Goal: Obtain resource: Download file/media

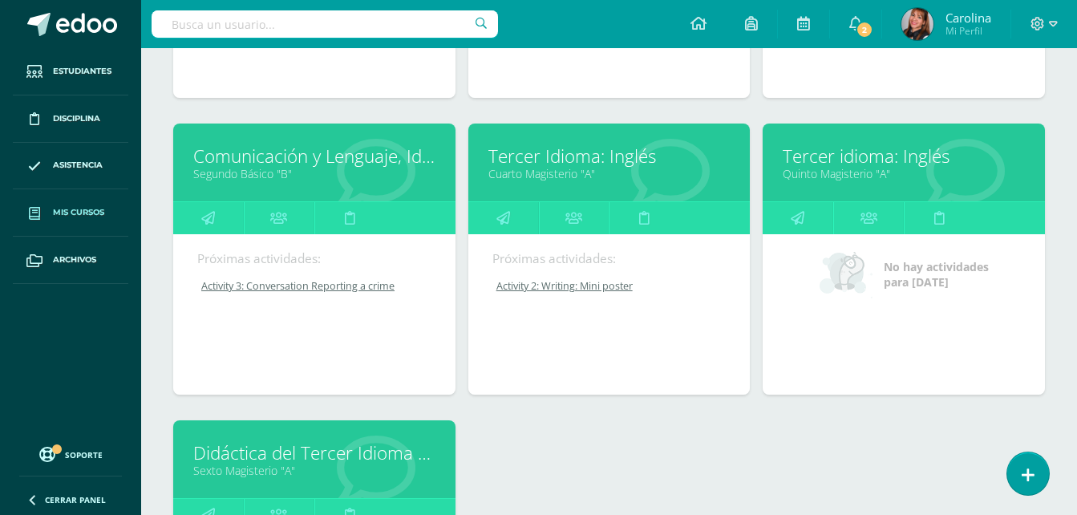
scroll to position [460, 0]
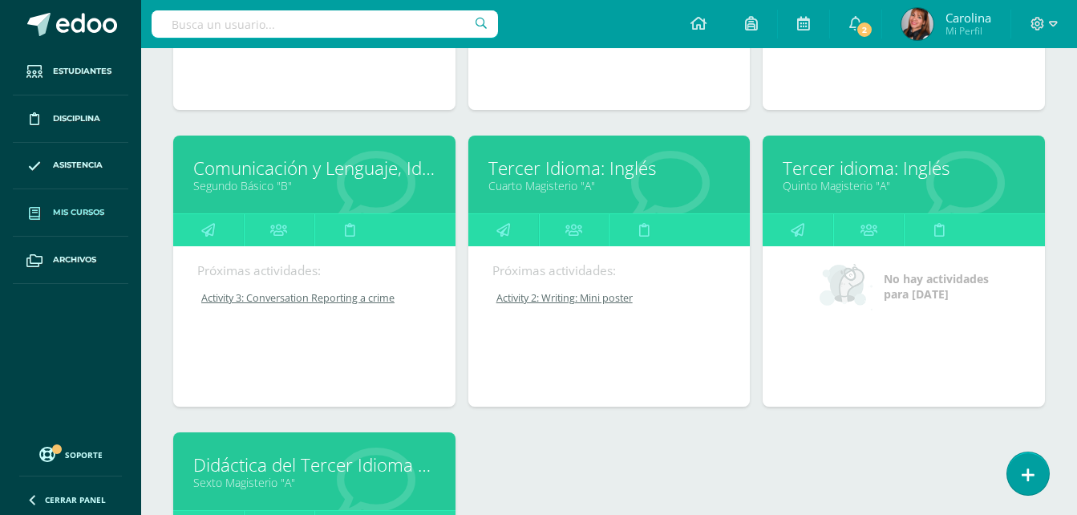
click at [367, 176] on link "Comunicación y Lenguaje, Idioma Extranjero" at bounding box center [314, 168] width 242 height 25
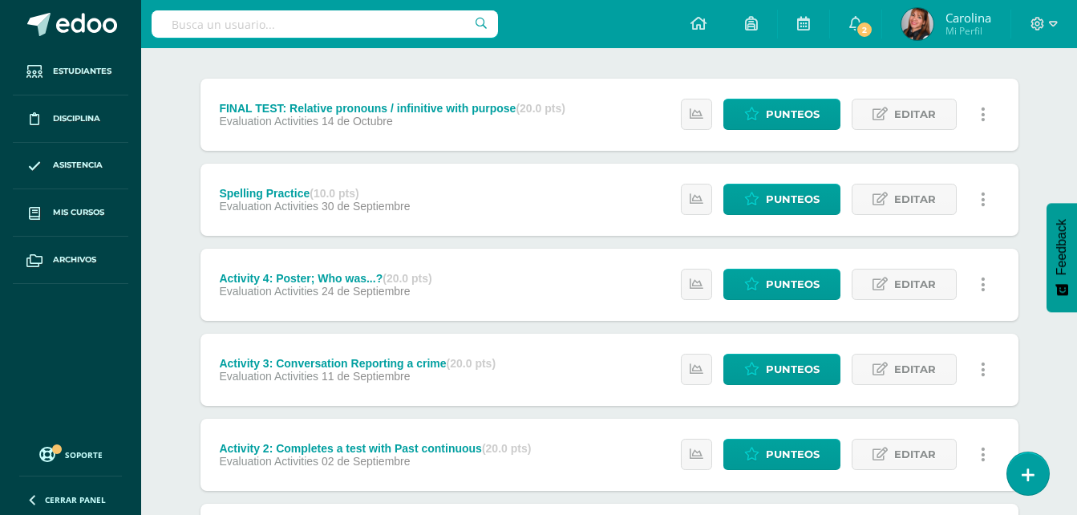
scroll to position [160, 0]
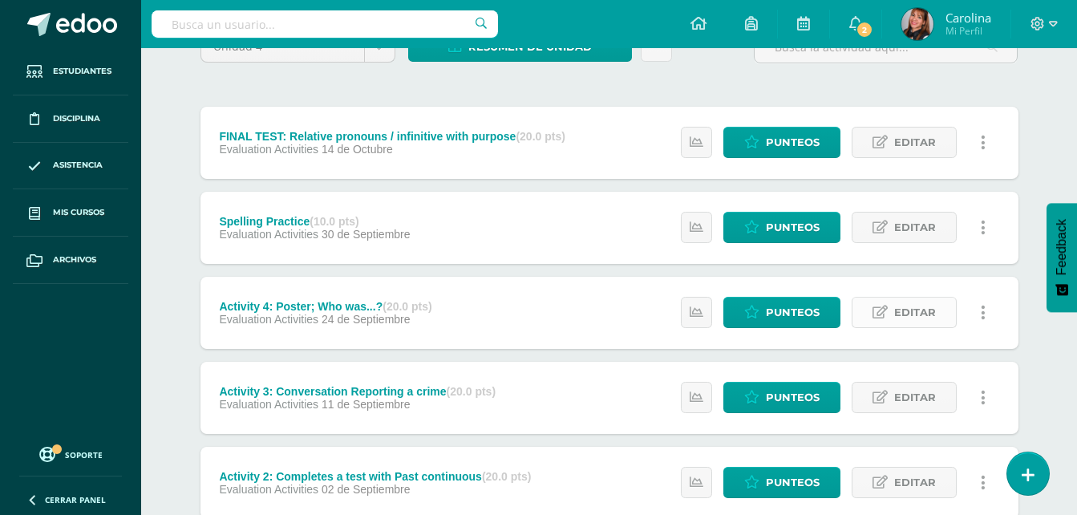
click at [900, 308] on span "Editar" at bounding box center [915, 313] width 42 height 30
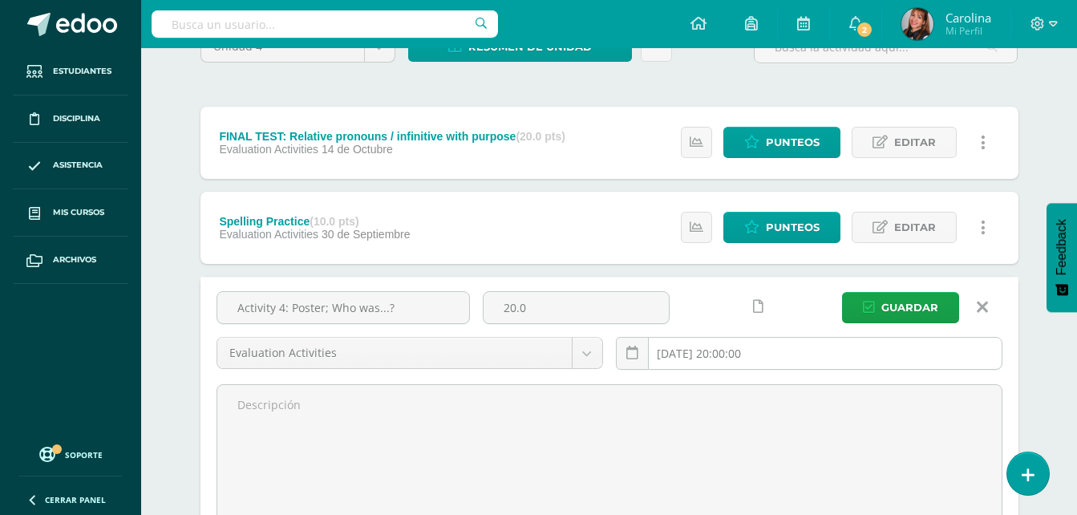
click at [777, 349] on input "2025-09-24 20:00:00" at bounding box center [809, 353] width 385 height 31
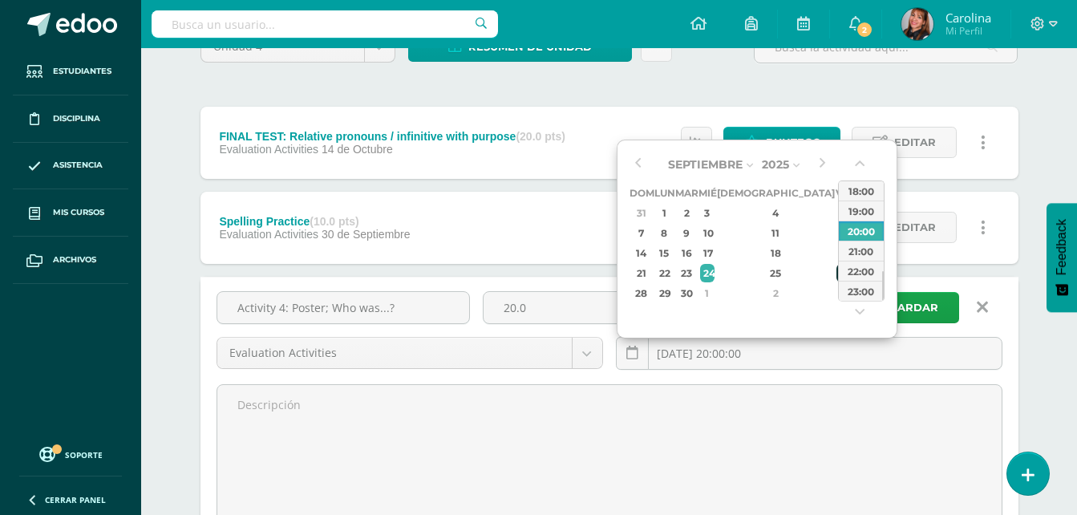
click at [837, 278] on div "26" at bounding box center [844, 273] width 14 height 18
type input "2025-09-26 20:00"
click at [901, 302] on span "Guardar" at bounding box center [910, 308] width 57 height 30
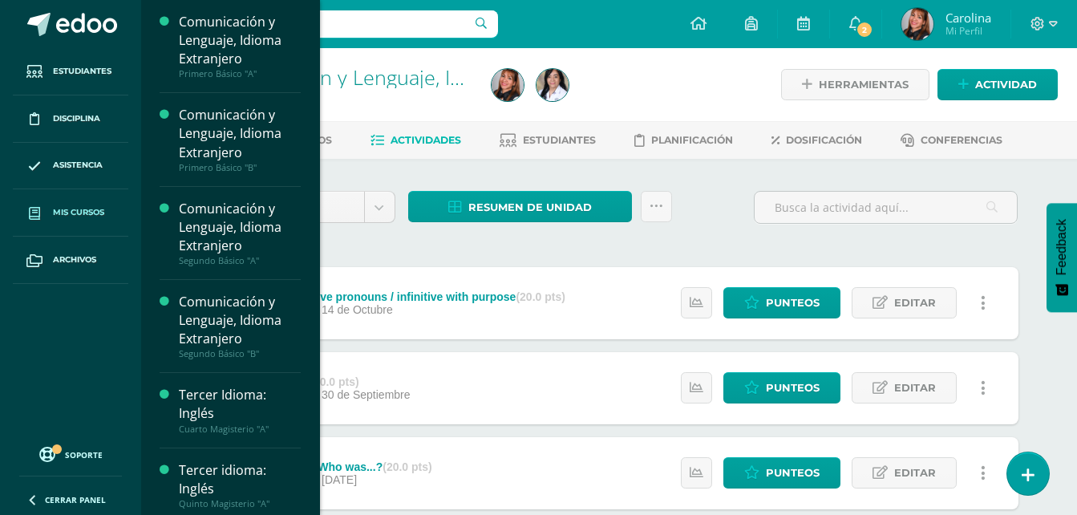
click at [58, 215] on span "Mis cursos" at bounding box center [78, 212] width 51 height 13
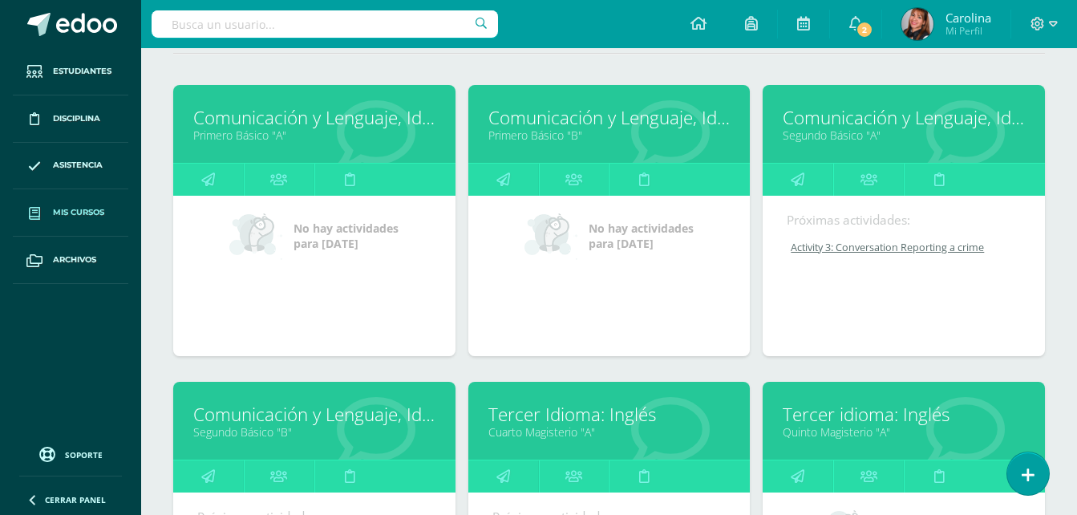
scroll to position [241, 0]
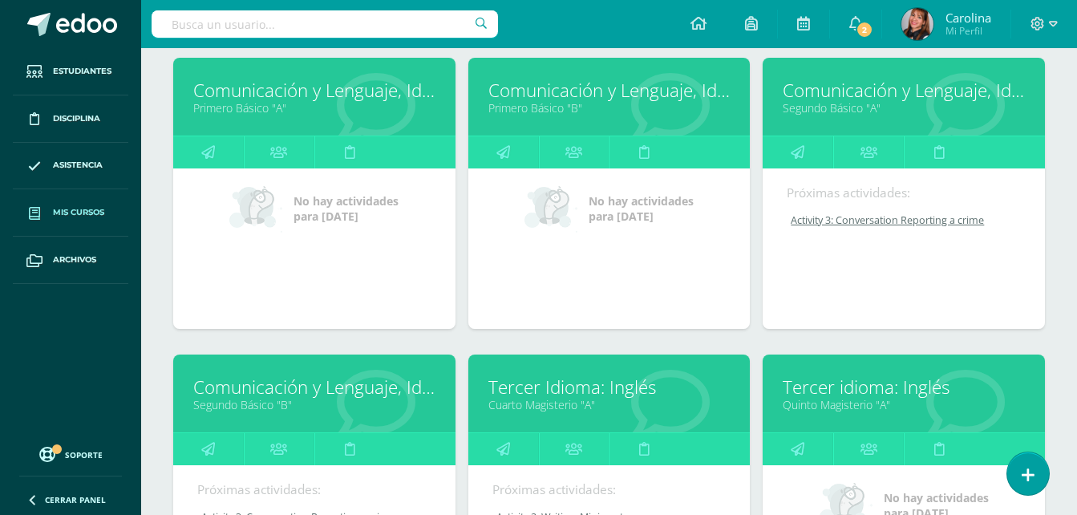
click at [851, 114] on link "Segundo Básico "A"" at bounding box center [904, 107] width 242 height 15
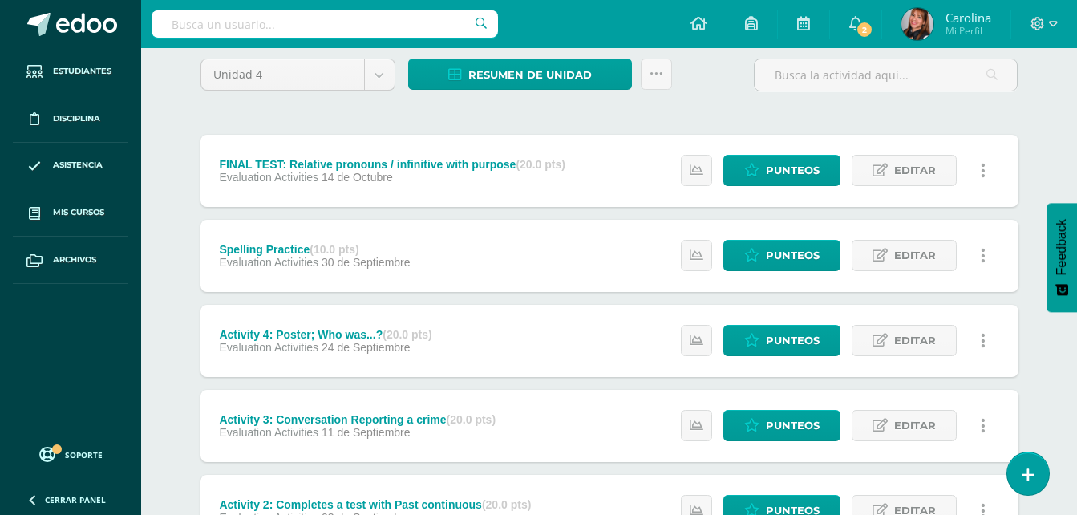
scroll to position [160, 0]
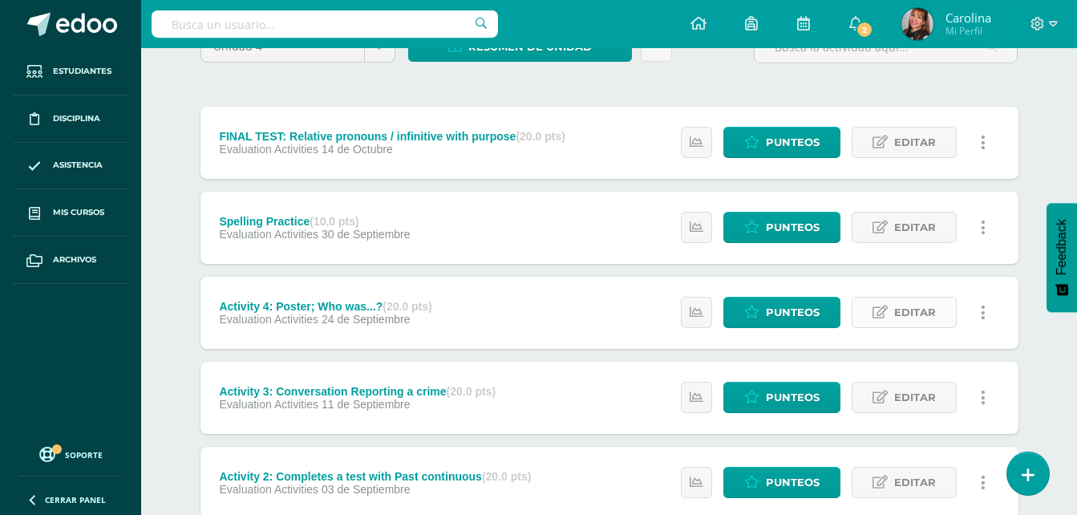
click at [939, 311] on link "Editar" at bounding box center [904, 312] width 105 height 31
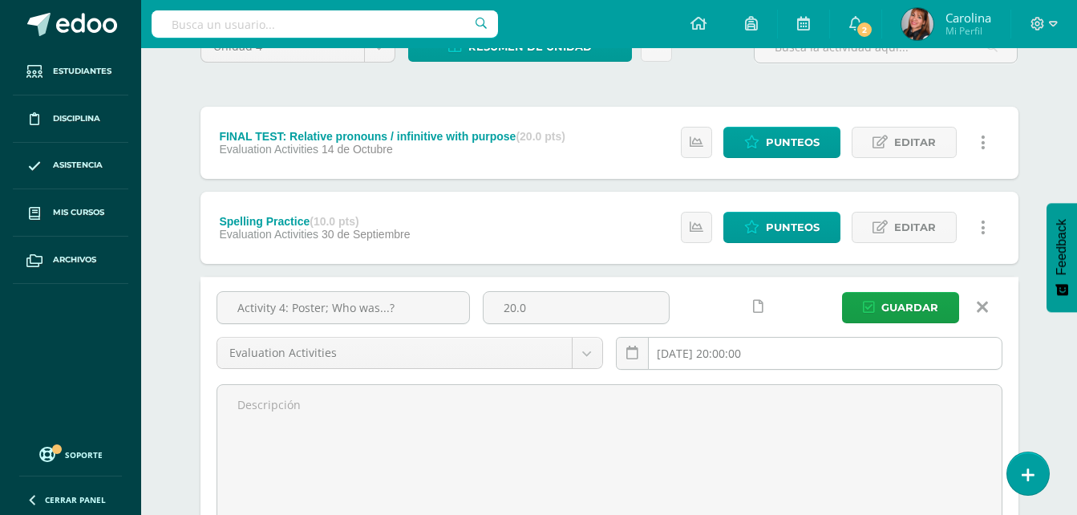
click at [817, 355] on input "2025-09-24 20:00:00" at bounding box center [809, 353] width 385 height 31
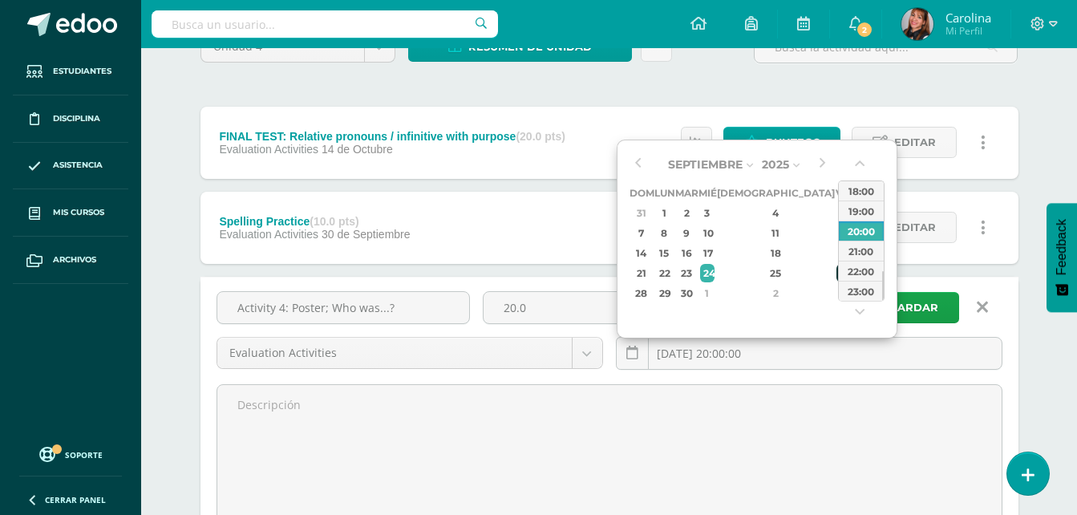
click at [837, 276] on div "26" at bounding box center [844, 273] width 14 height 18
type input "2025-09-26 20:00"
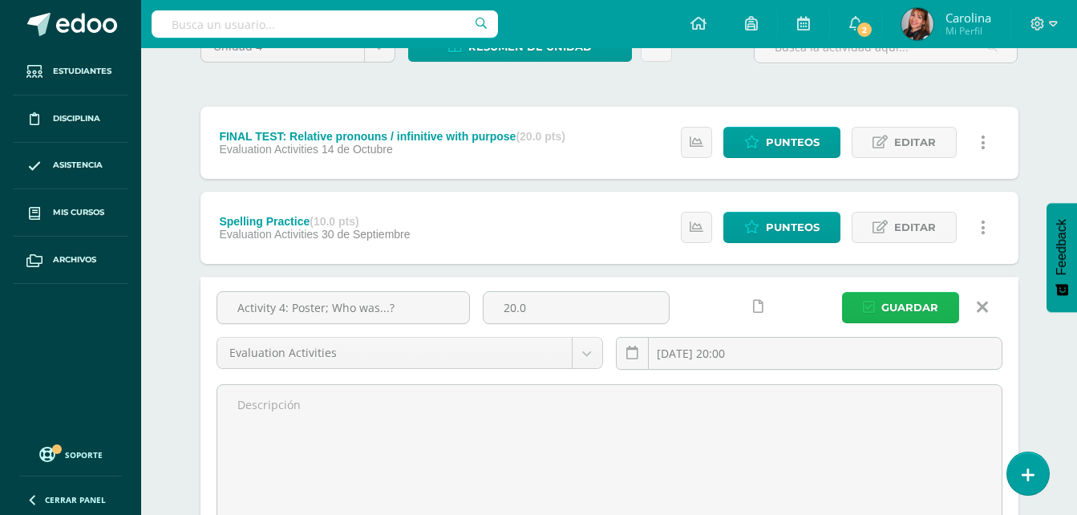
click at [917, 303] on span "Guardar" at bounding box center [910, 308] width 57 height 30
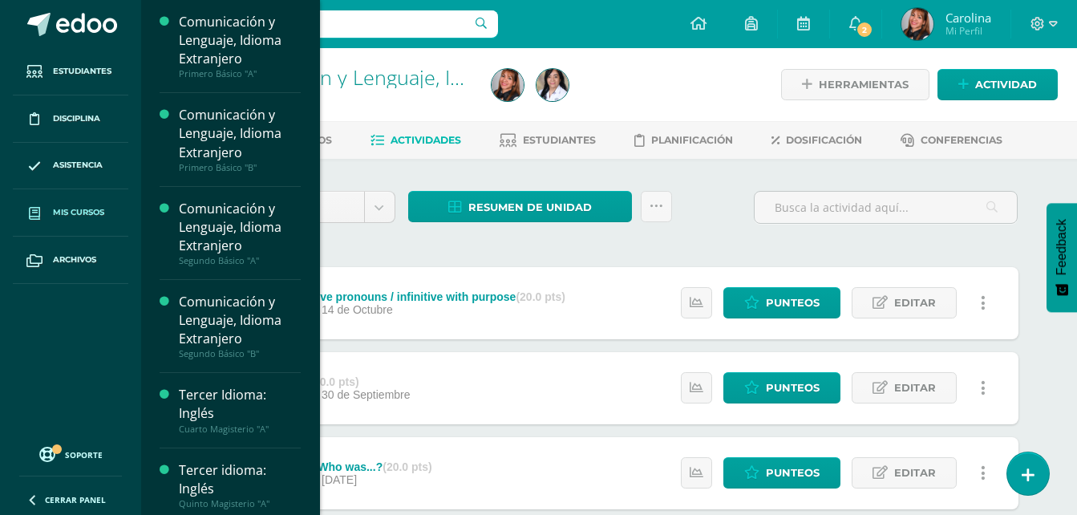
click at [87, 209] on span "Mis cursos" at bounding box center [78, 212] width 51 height 13
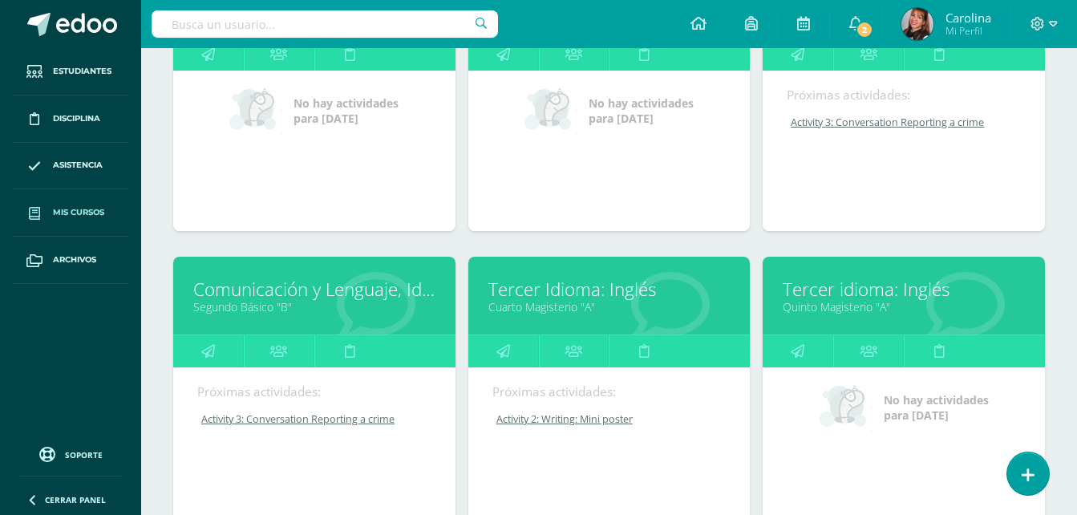
scroll to position [481, 0]
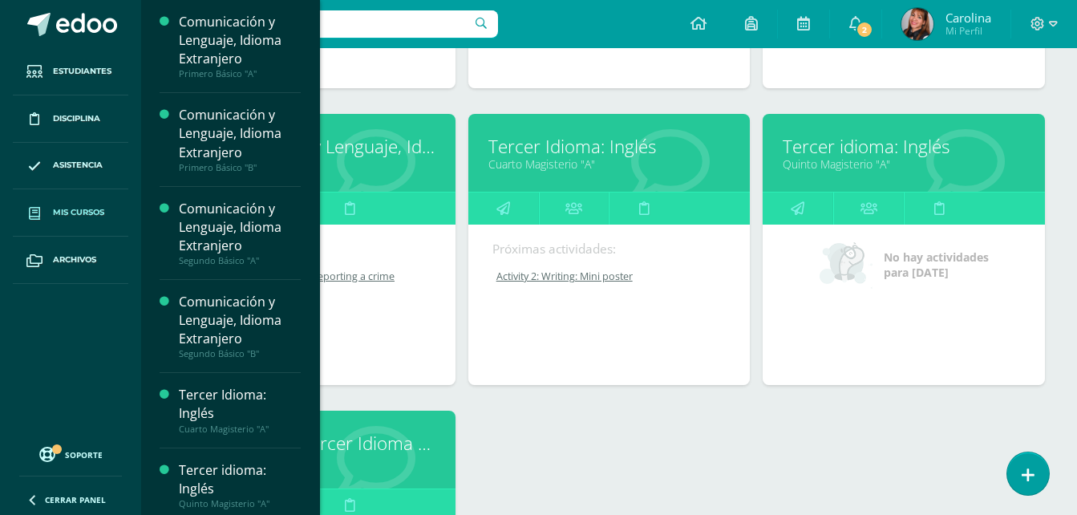
click at [532, 164] on link "Cuarto Magisterio "A"" at bounding box center [610, 163] width 242 height 15
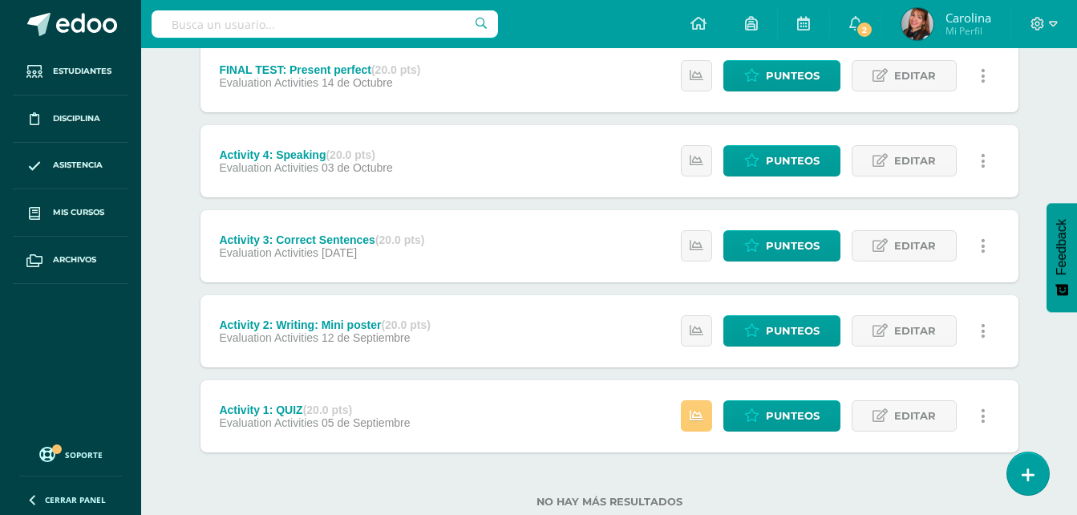
scroll to position [241, 0]
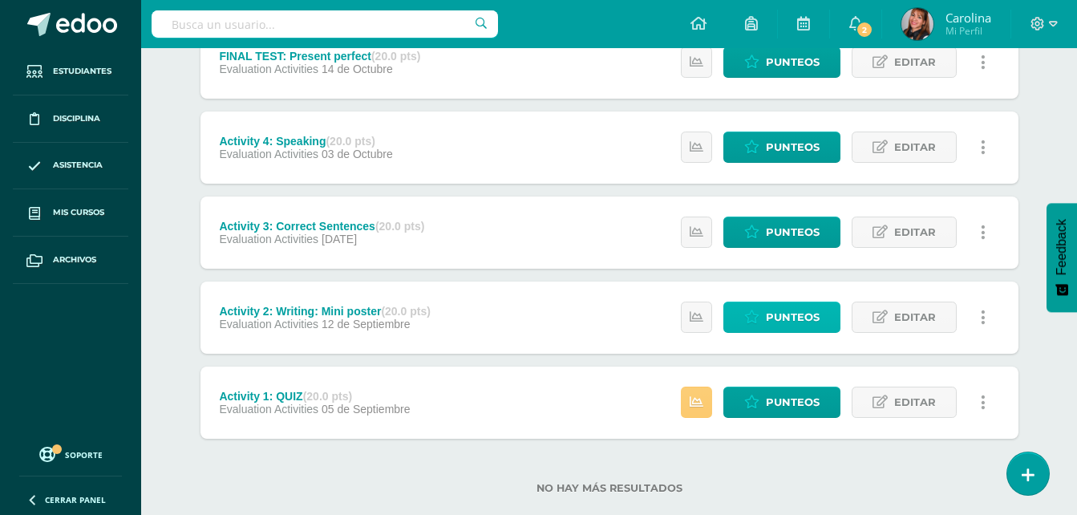
click at [797, 315] on span "Punteos" at bounding box center [793, 317] width 54 height 30
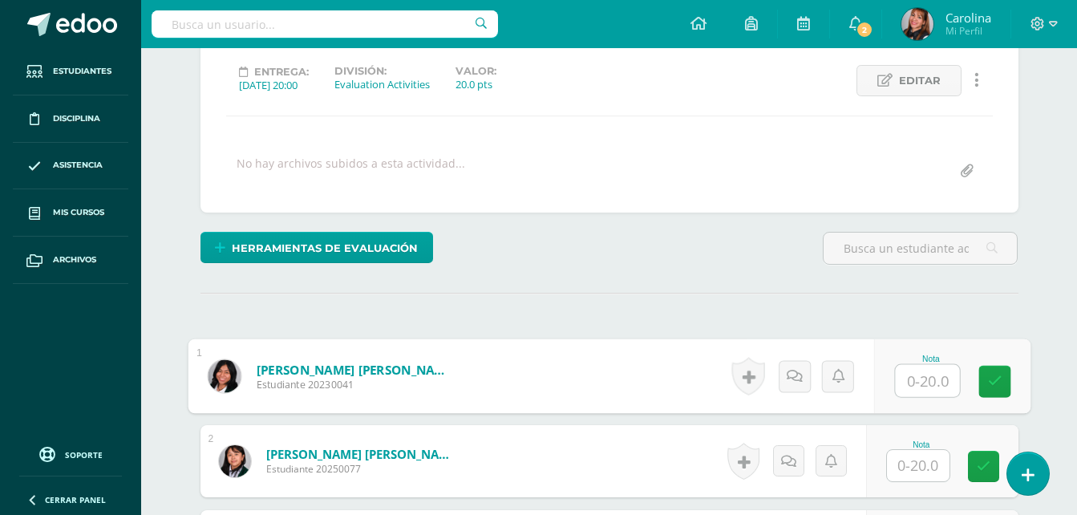
click at [918, 386] on input "text" at bounding box center [927, 381] width 64 height 32
type input "17"
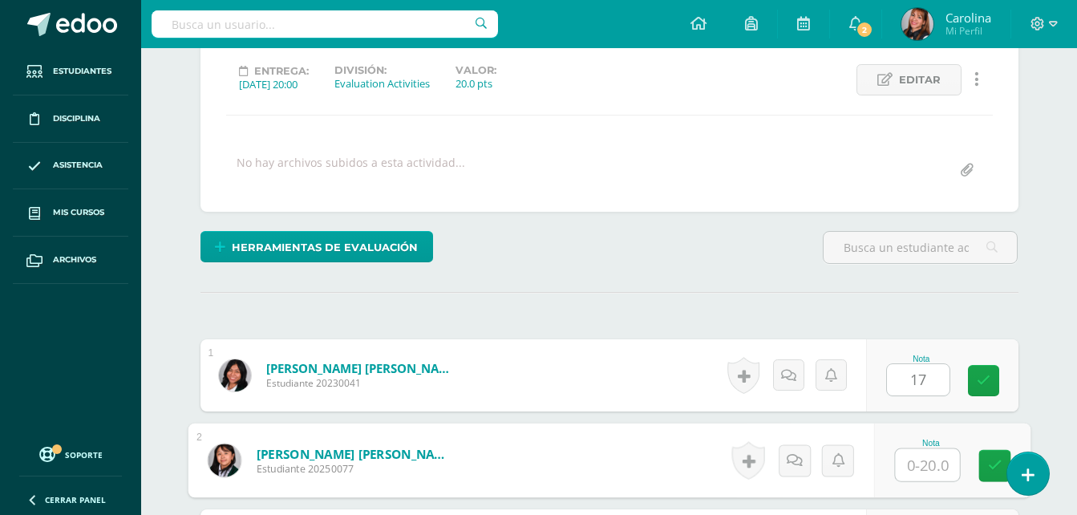
click at [934, 454] on input "text" at bounding box center [927, 465] width 64 height 32
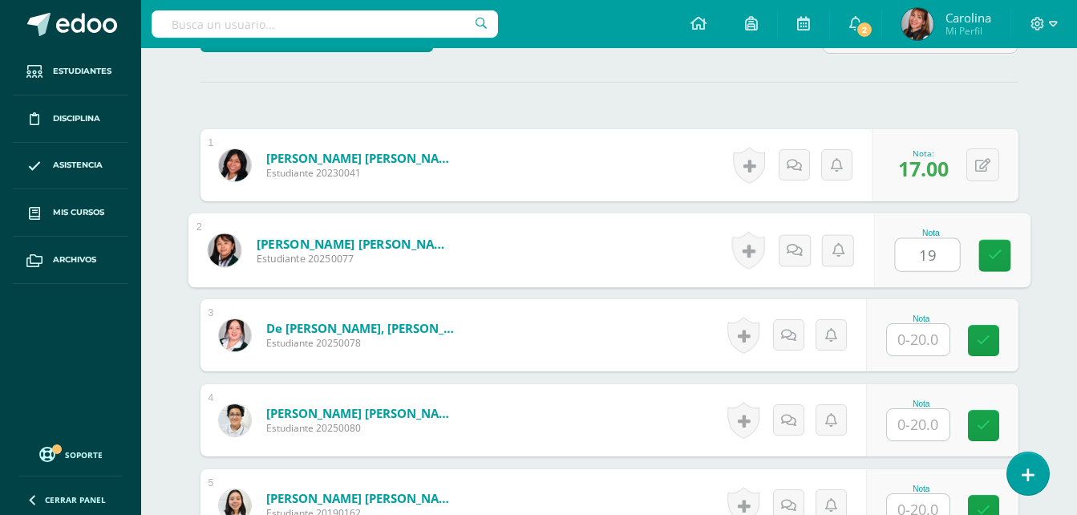
scroll to position [459, 0]
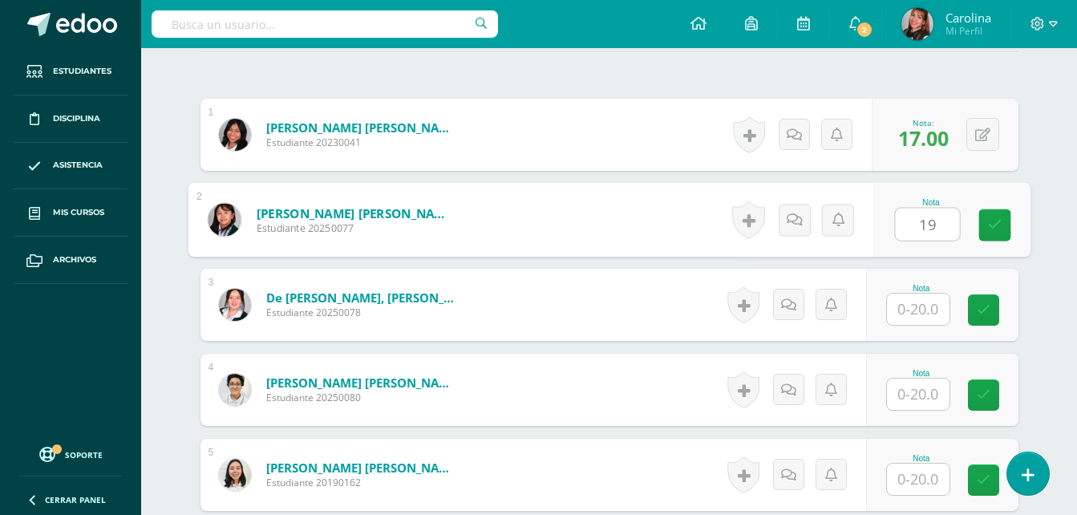
type input "19"
click at [906, 396] on input "text" at bounding box center [918, 394] width 63 height 31
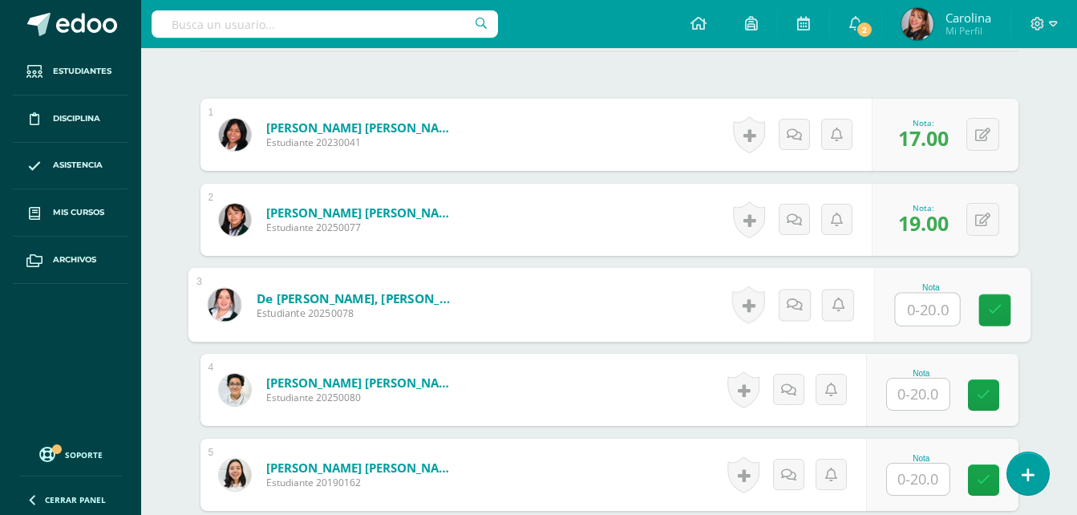
click at [929, 314] on input "text" at bounding box center [927, 310] width 64 height 32
type input "20"
drag, startPoint x: 932, startPoint y: 369, endPoint x: 922, endPoint y: 393, distance: 25.9
click at [931, 378] on div "Nota" at bounding box center [921, 390] width 71 height 42
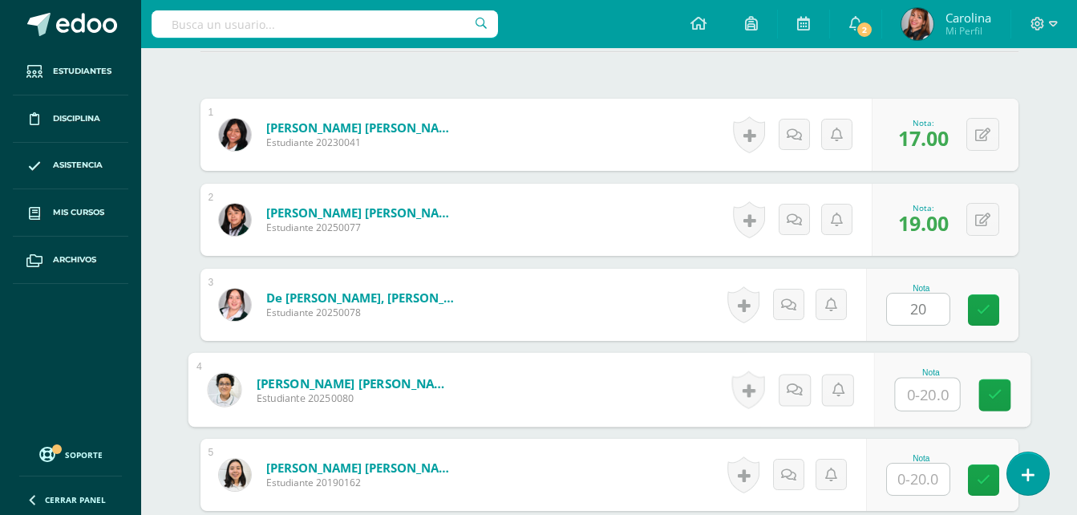
click at [922, 395] on input "text" at bounding box center [927, 395] width 64 height 32
type input "20"
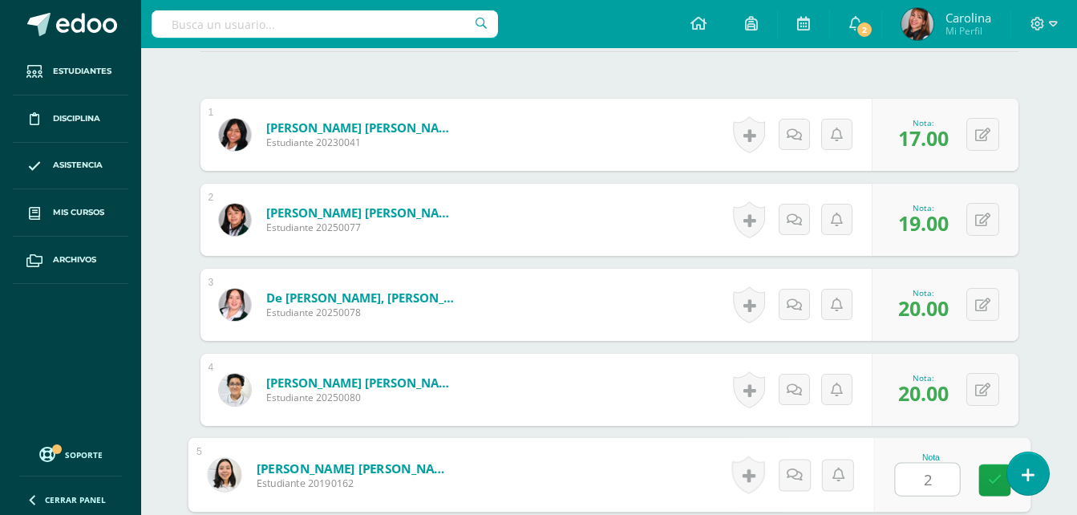
type input "20"
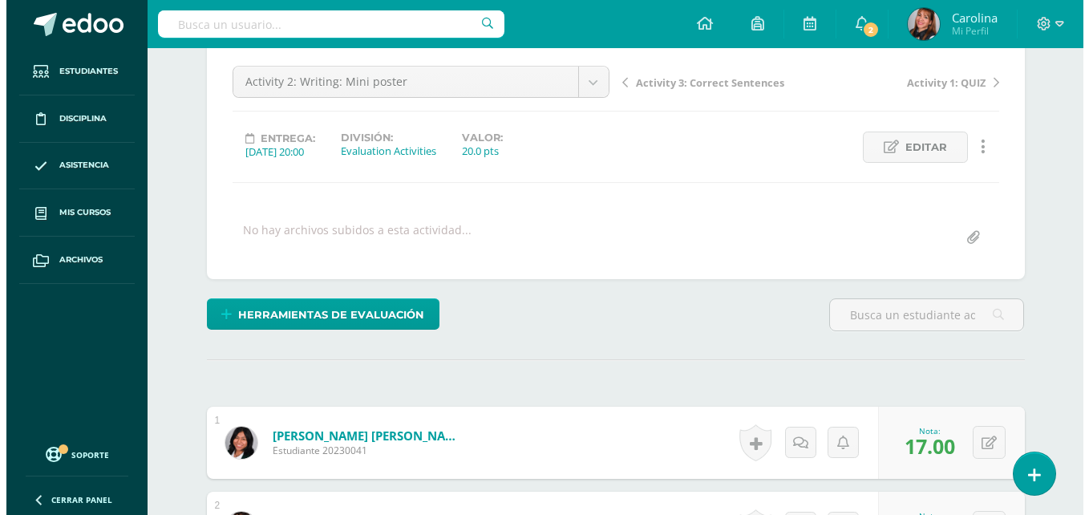
scroll to position [138, 0]
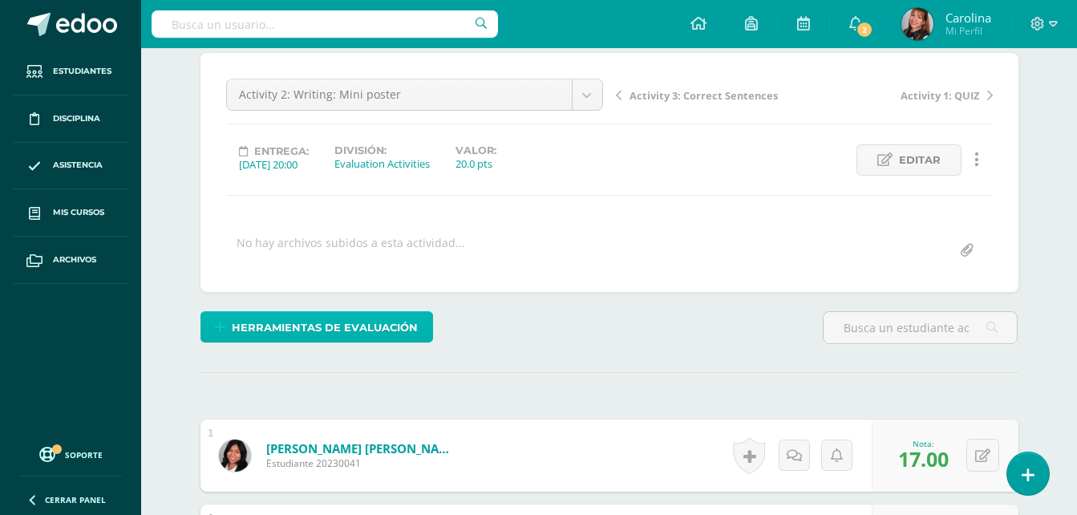
click at [403, 318] on span "Herramientas de evaluación" at bounding box center [325, 328] width 186 height 30
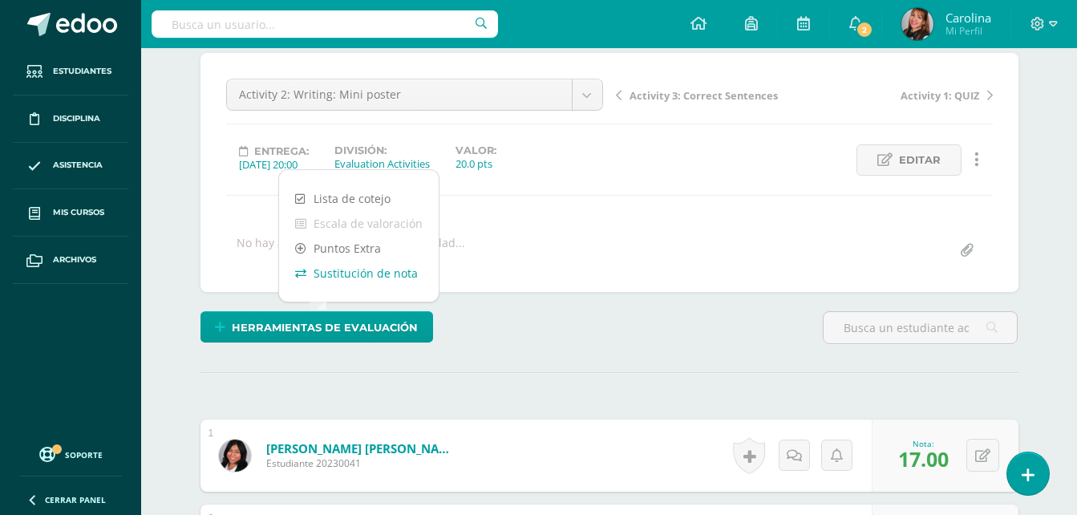
click at [364, 272] on link "Sustitución de nota" at bounding box center [359, 273] width 160 height 25
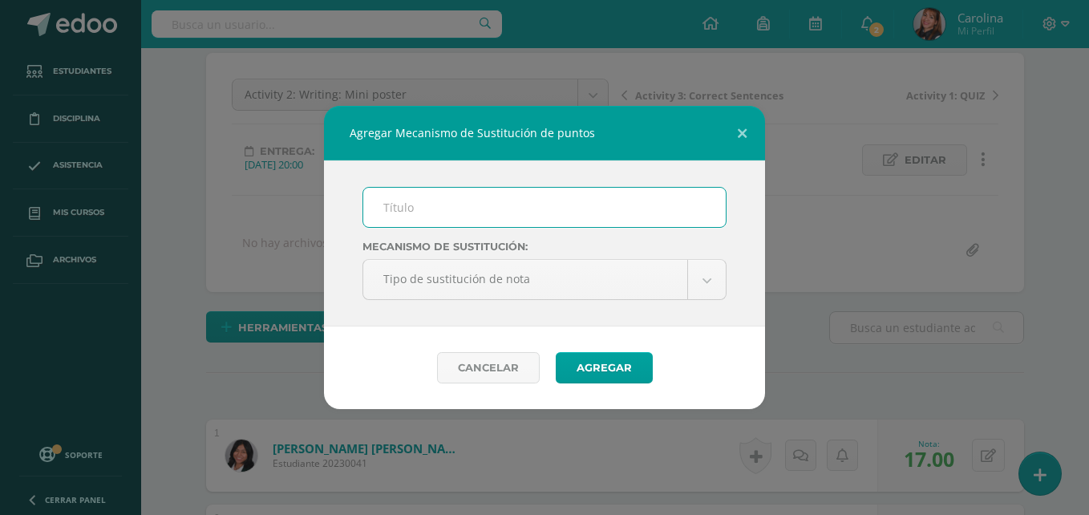
click at [439, 224] on input "text" at bounding box center [544, 207] width 363 height 39
type input "Improvement"
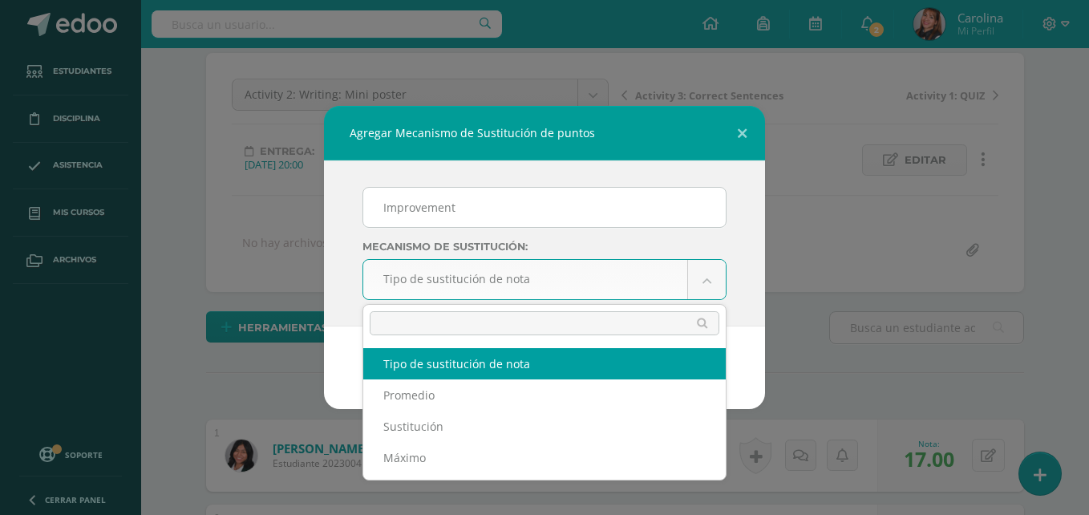
click body "Agregar Mecanismo de Sustitución de puntos Improvement Mecanismo de sustitución…"
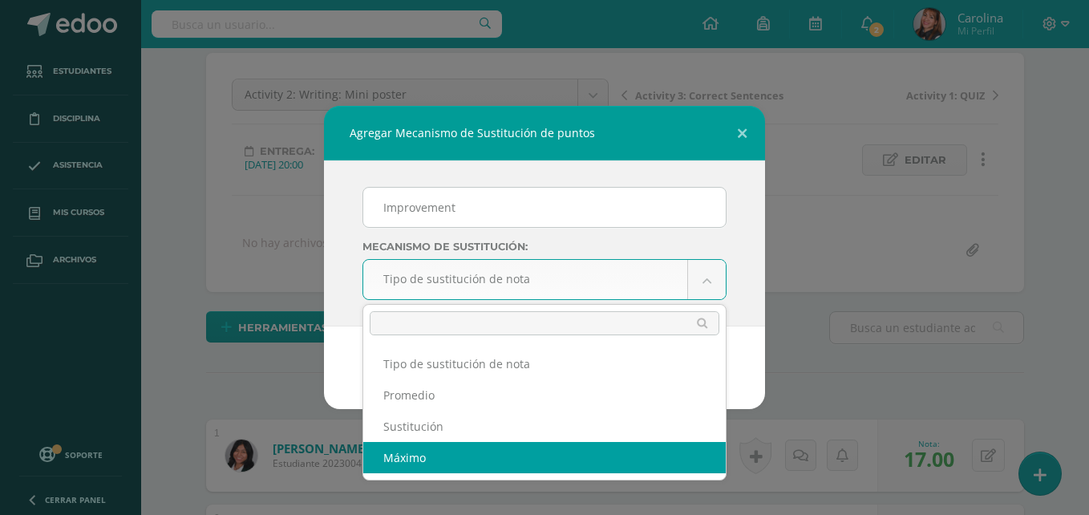
select select "maximum"
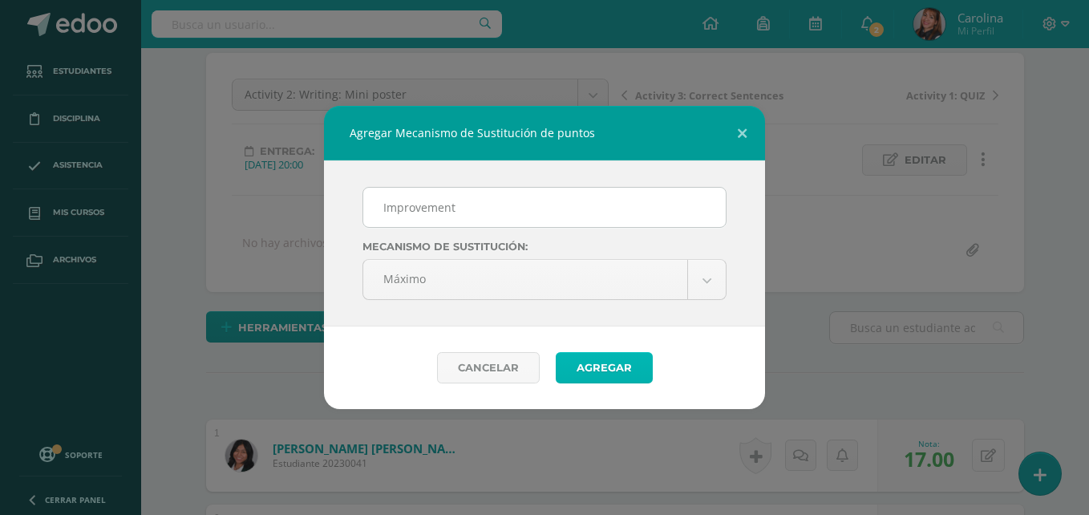
click button "Agregar"
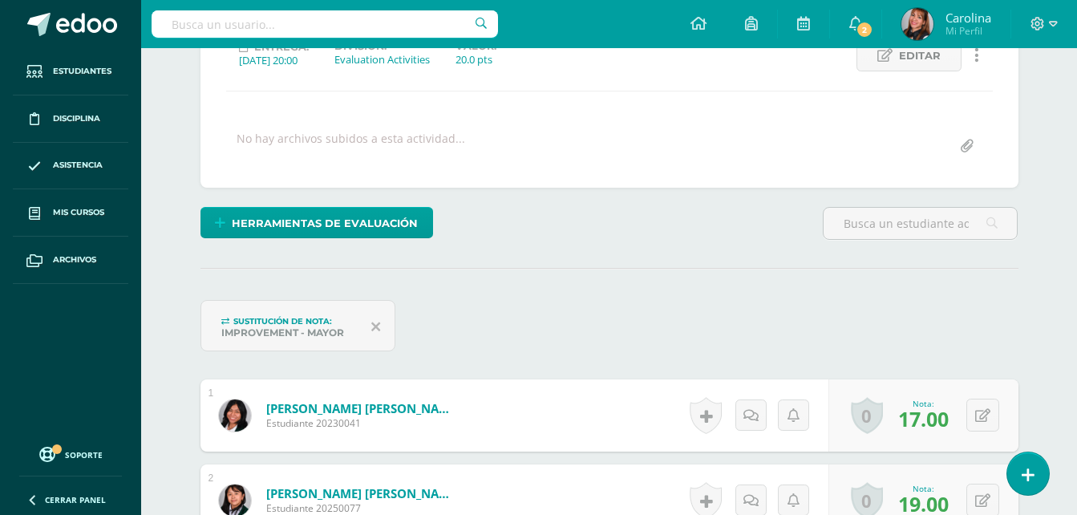
scroll to position [241, 0]
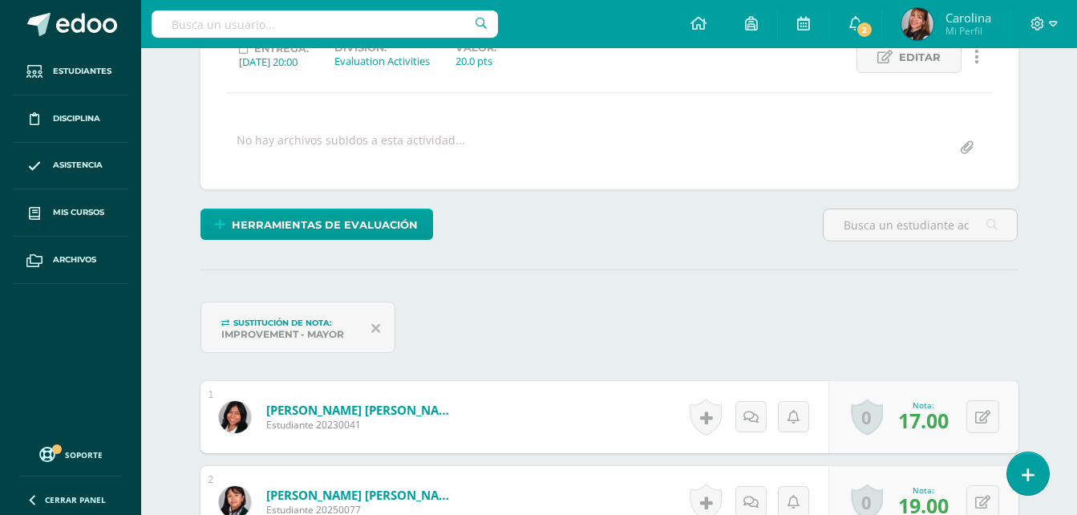
click at [448, 286] on div "¿Estás seguro que quieres eliminar esta actividad? Esto borrará la actividad y …" at bounding box center [609, 447] width 831 height 995
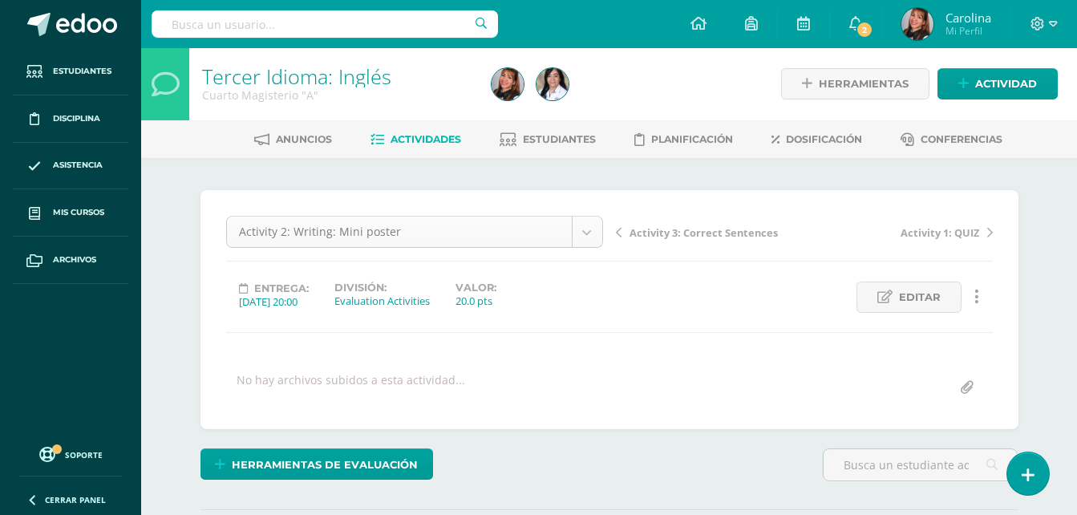
scroll to position [0, 0]
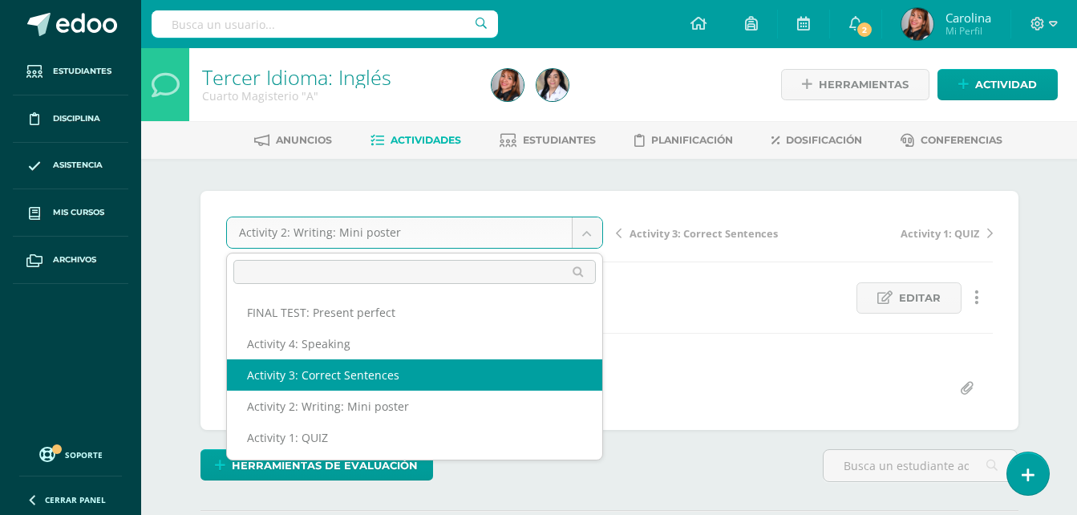
select select "/dashboard/teacher/grade-activity/105956/"
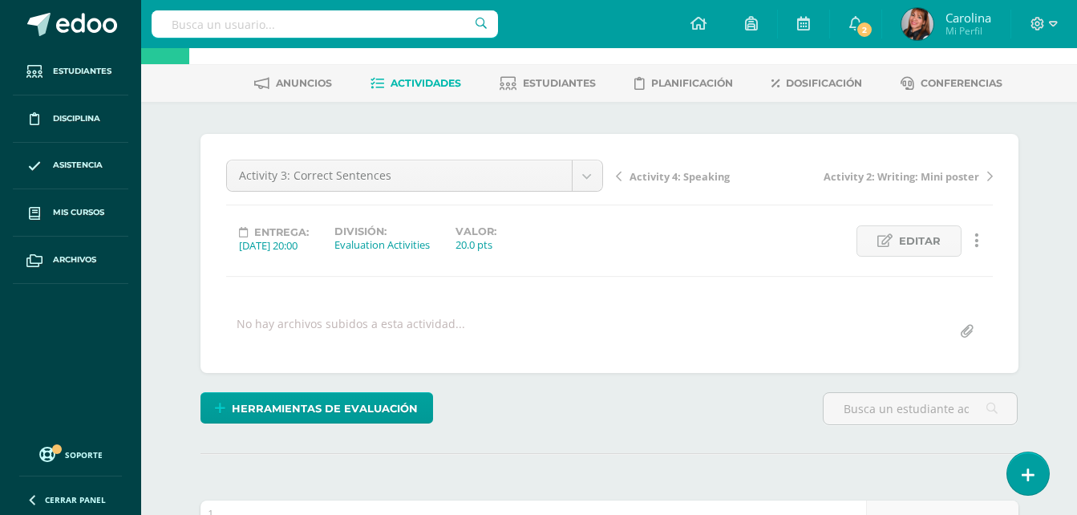
scroll to position [51, 0]
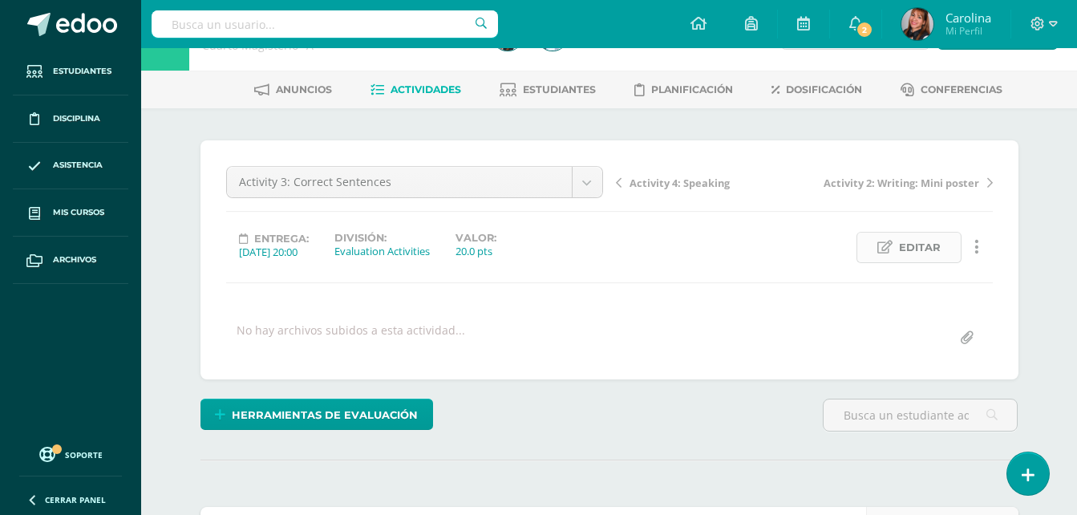
click at [885, 253] on icon at bounding box center [885, 248] width 15 height 14
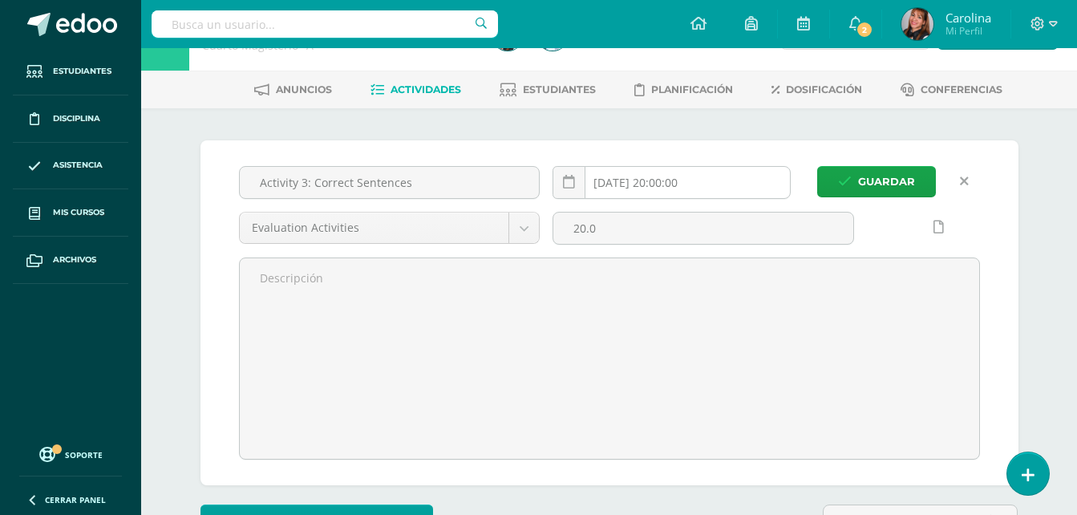
click at [656, 194] on input "[DATE] 20:00:00" at bounding box center [671, 182] width 237 height 31
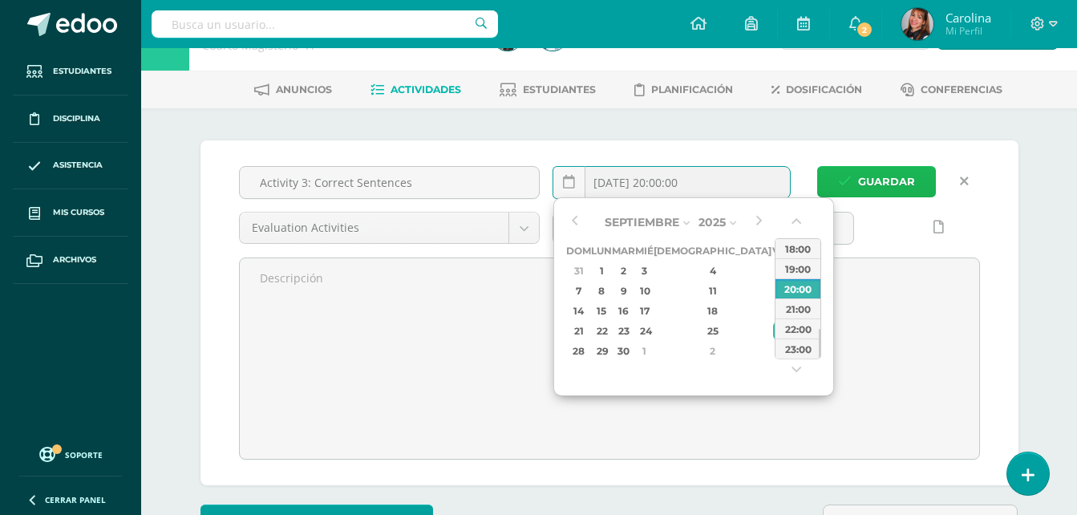
type input "2025-09-26 20:00"
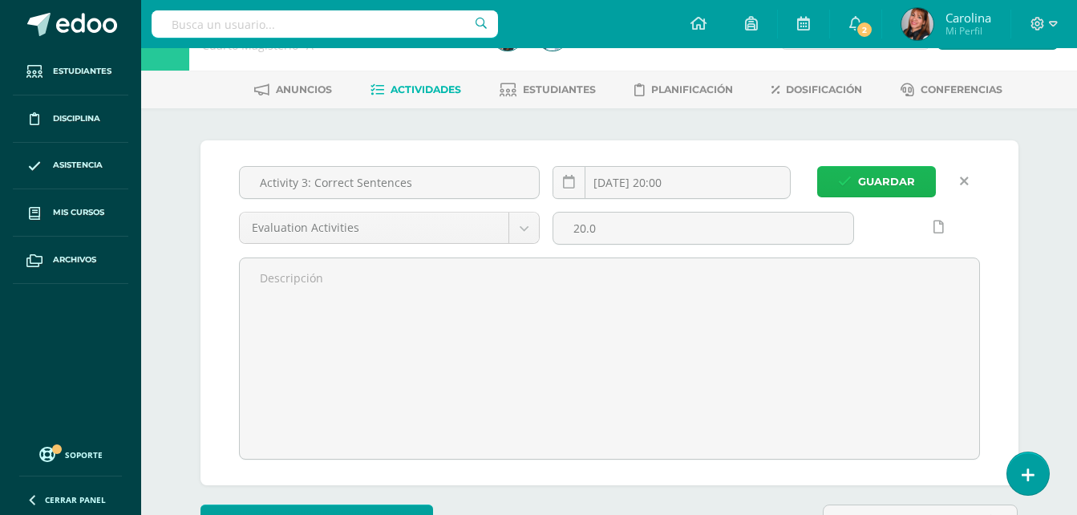
click at [900, 185] on span "Guardar" at bounding box center [886, 182] width 57 height 30
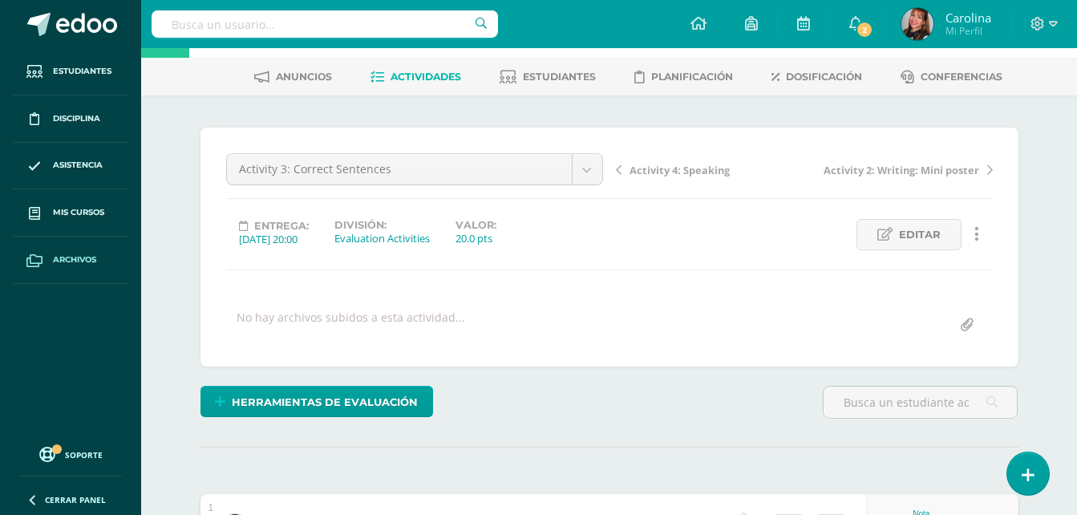
scroll to position [58, 0]
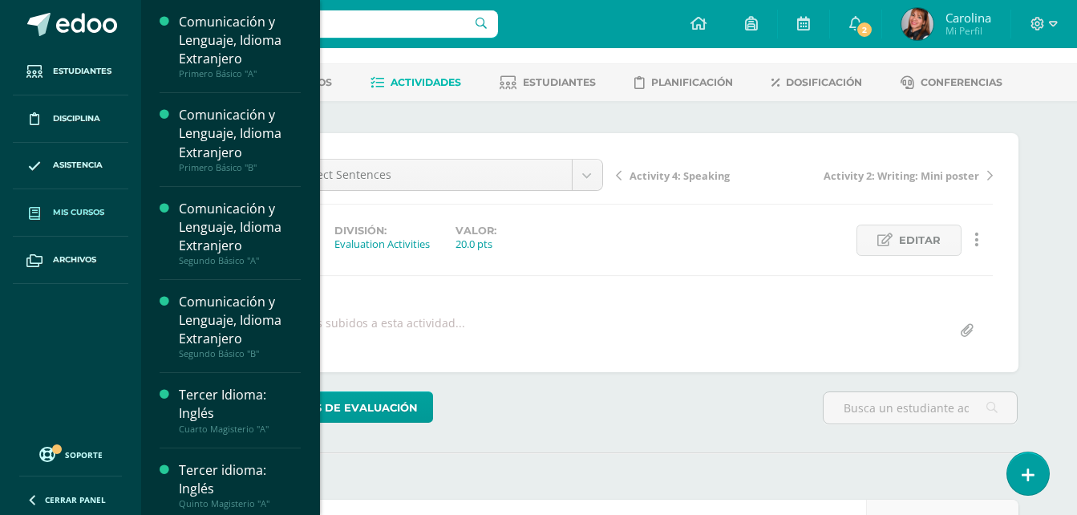
click at [80, 216] on span "Mis cursos" at bounding box center [78, 212] width 51 height 13
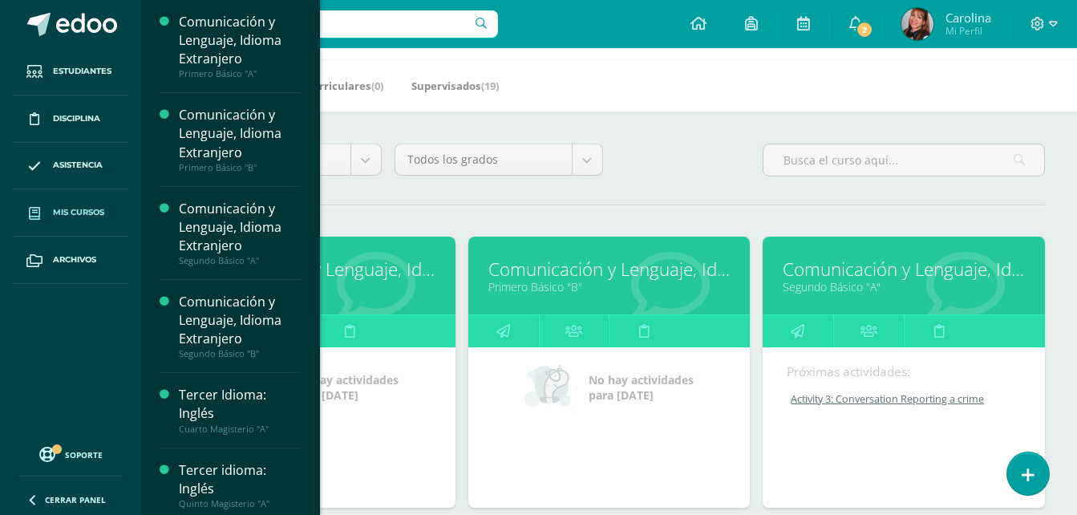
scroll to position [160, 0]
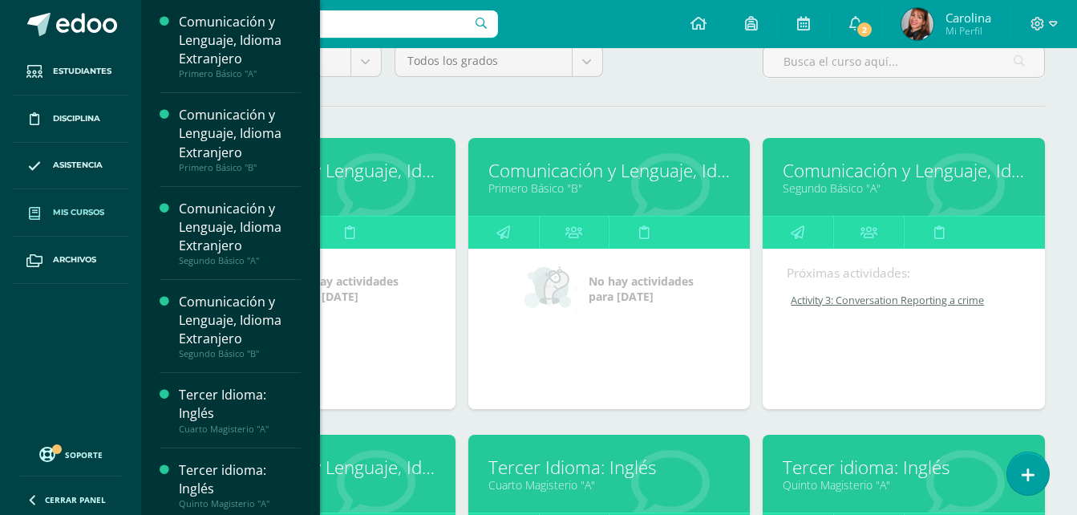
click at [396, 190] on link "Primero Básico "A"" at bounding box center [314, 187] width 242 height 15
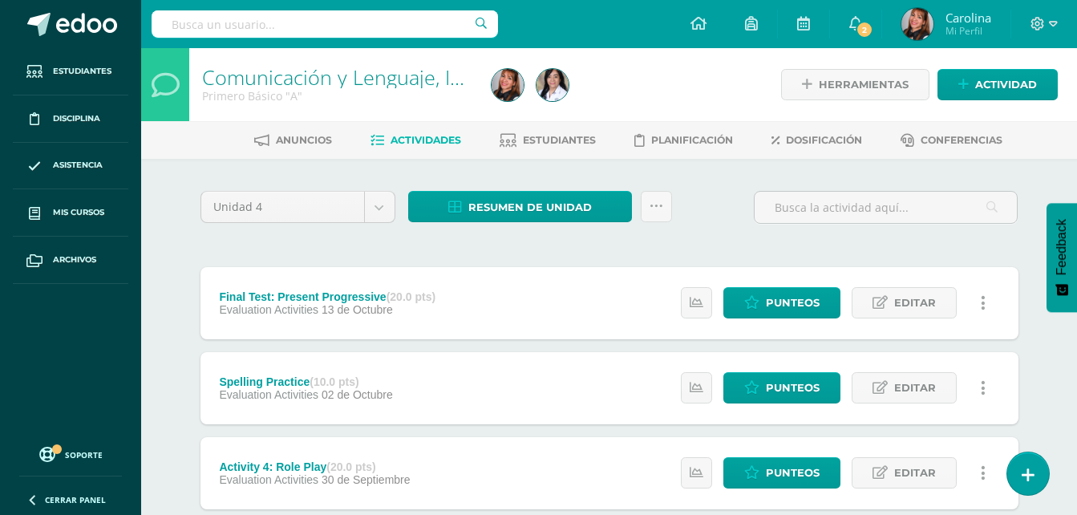
click at [630, 250] on div "Unidad 4 Unidad 1 Unidad 2 Unidad 3 Unidad 4 Resumen de unidad Descargar como H…" at bounding box center [609, 515] width 831 height 648
click at [620, 206] on link "Resumen de unidad" at bounding box center [520, 206] width 224 height 31
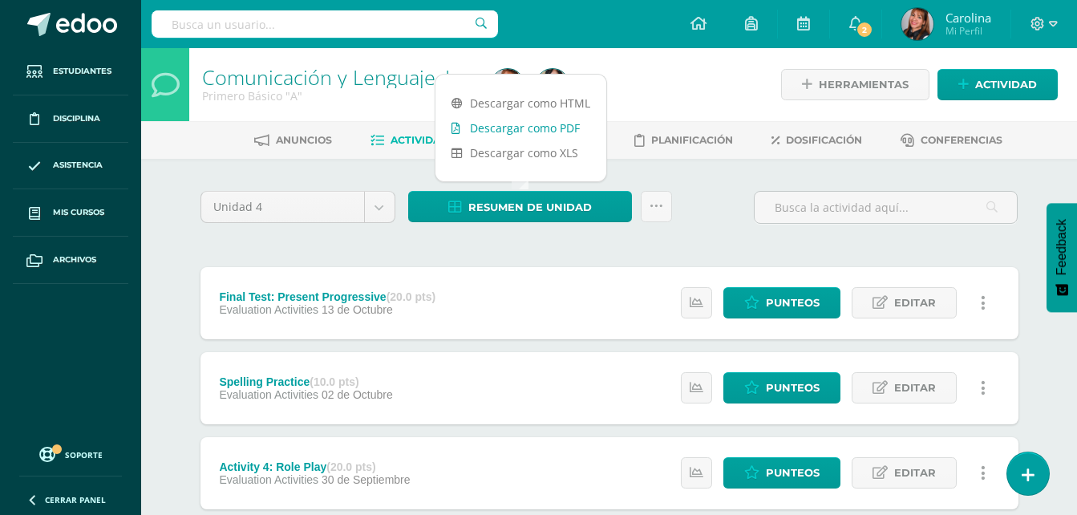
click at [525, 125] on link "Descargar como PDF" at bounding box center [521, 128] width 171 height 25
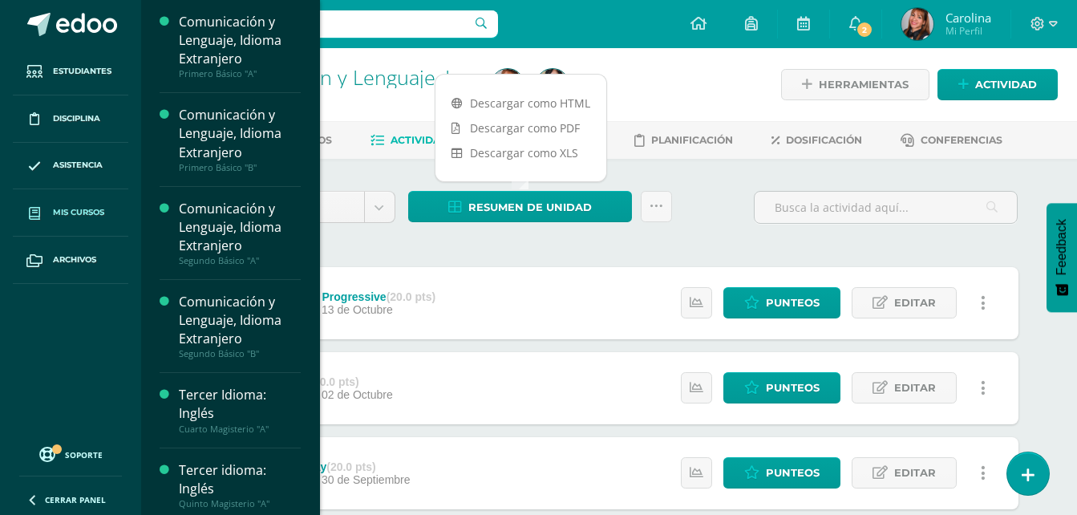
click at [71, 216] on span "Mis cursos" at bounding box center [78, 212] width 51 height 13
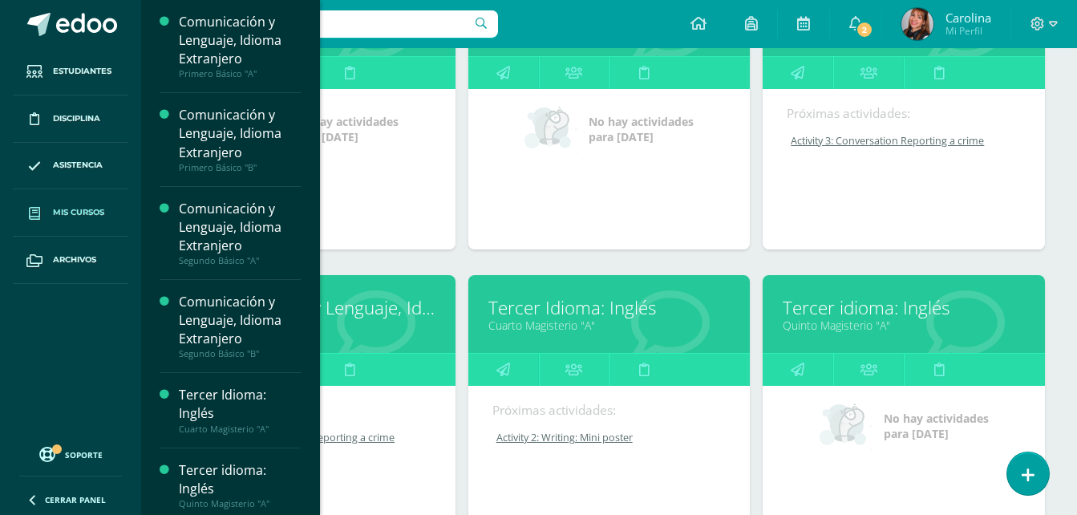
scroll to position [321, 0]
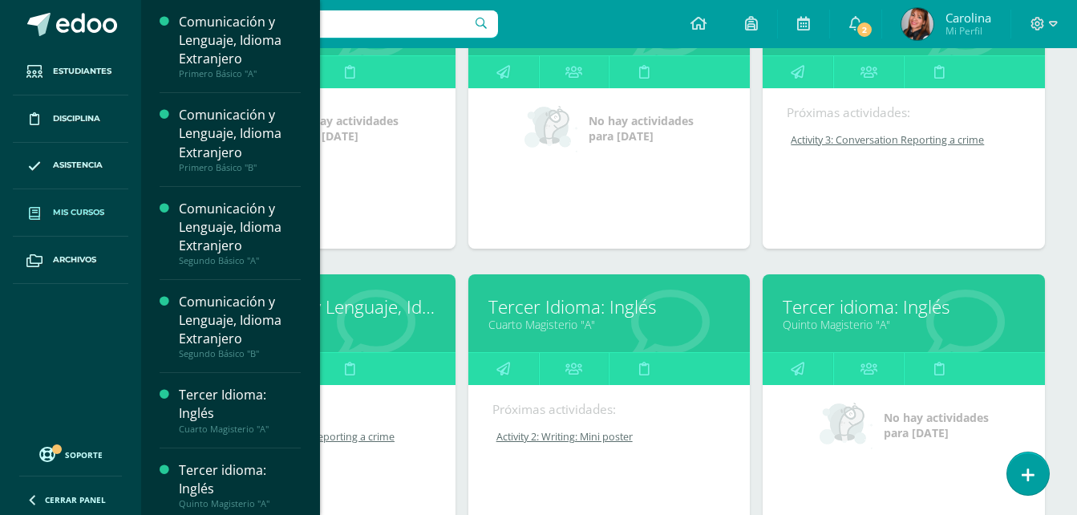
click at [837, 320] on link "Quinto Magisterio "A"" at bounding box center [904, 324] width 242 height 15
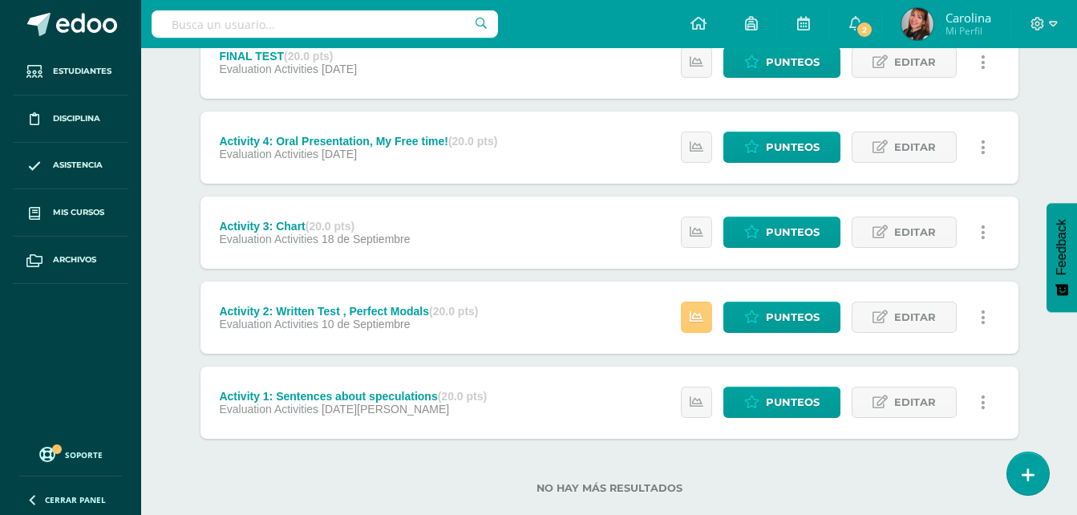
scroll to position [160, 0]
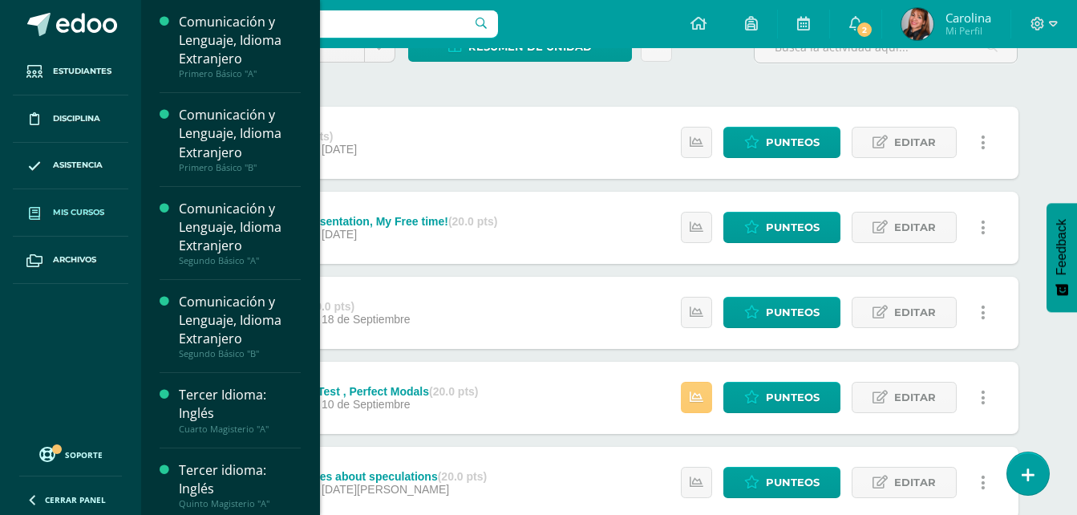
click at [84, 208] on span "Mis cursos" at bounding box center [78, 212] width 51 height 13
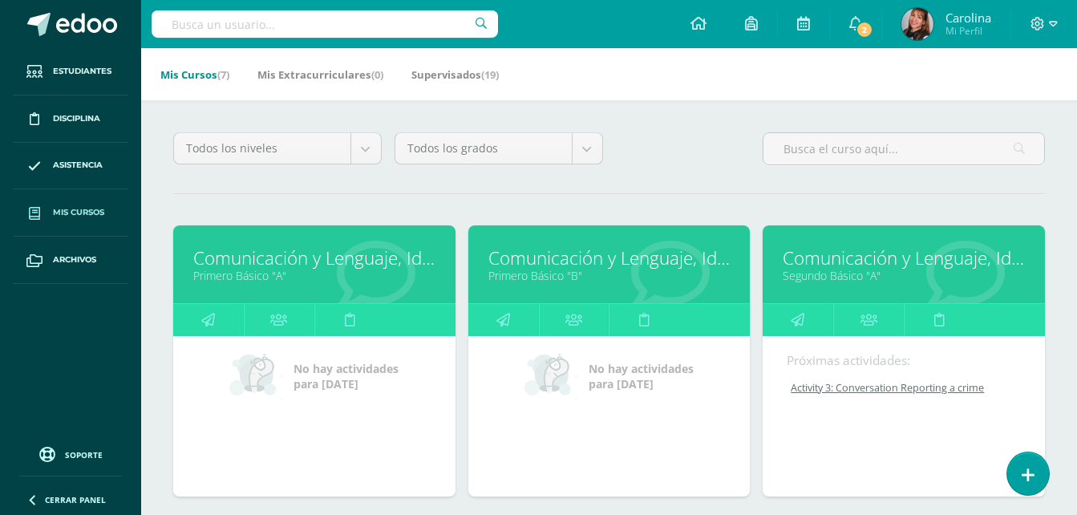
scroll to position [160, 0]
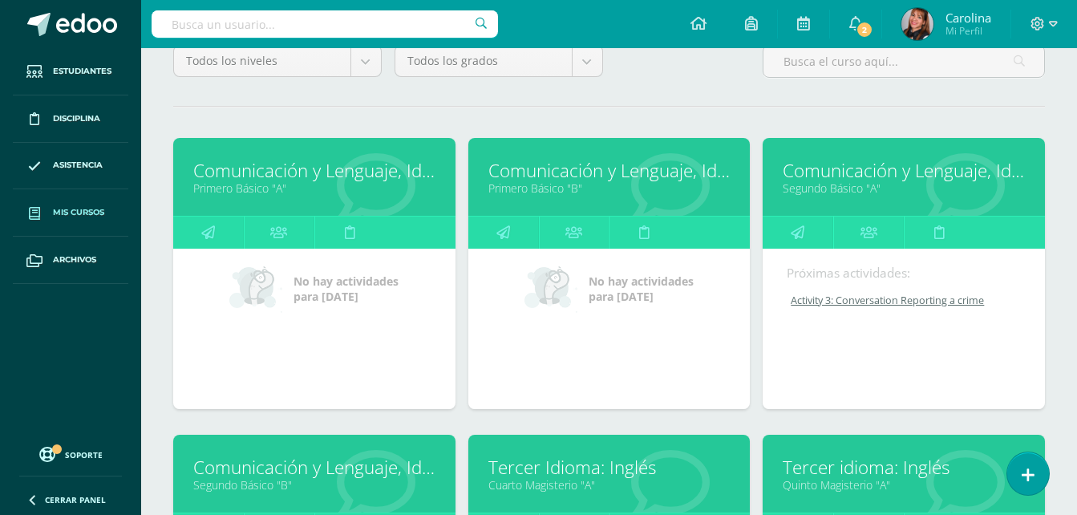
click at [570, 189] on link "Primero Básico "B"" at bounding box center [610, 187] width 242 height 15
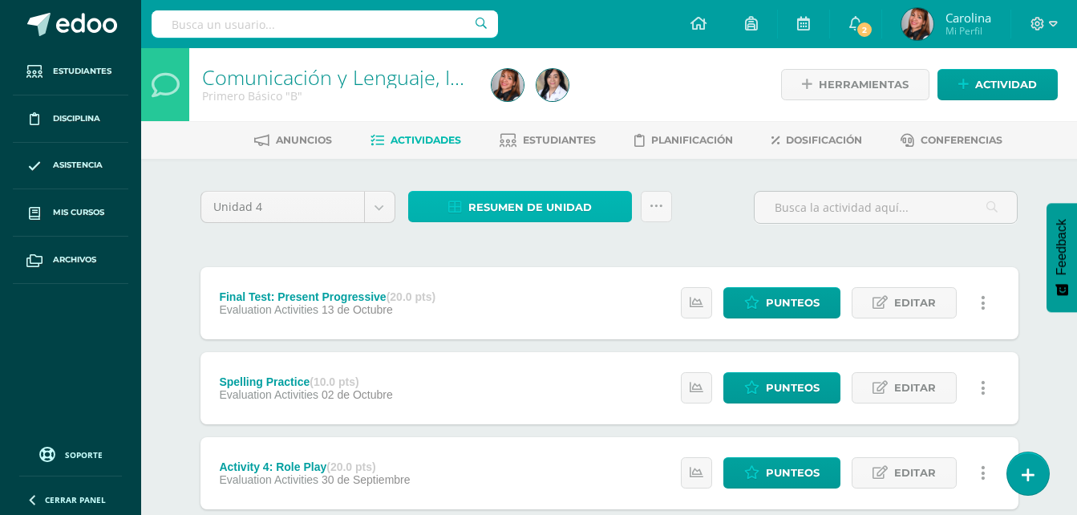
click at [588, 204] on span "Resumen de unidad" at bounding box center [530, 208] width 124 height 30
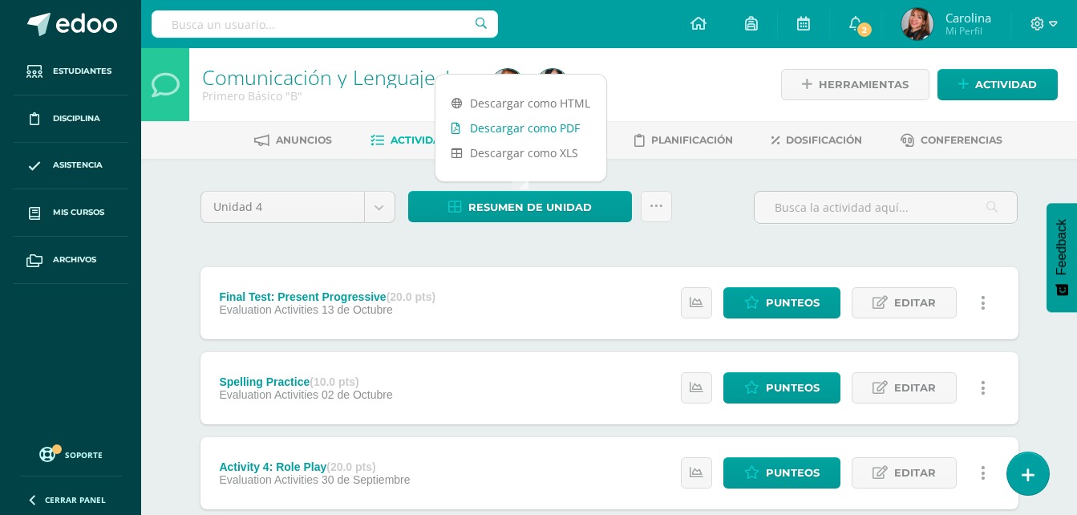
click at [540, 134] on link "Descargar como PDF" at bounding box center [521, 128] width 171 height 25
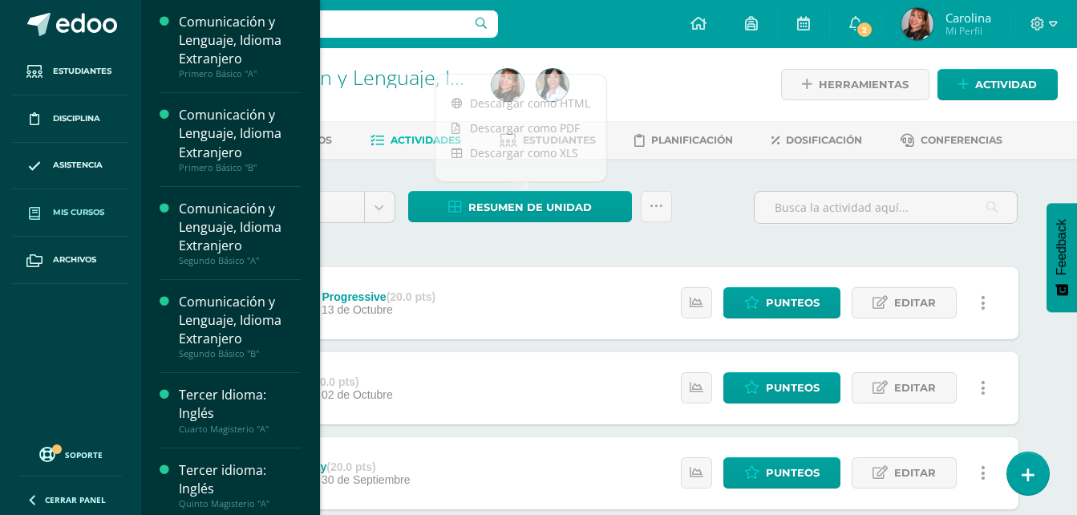
click at [95, 201] on link "Mis cursos" at bounding box center [71, 212] width 116 height 47
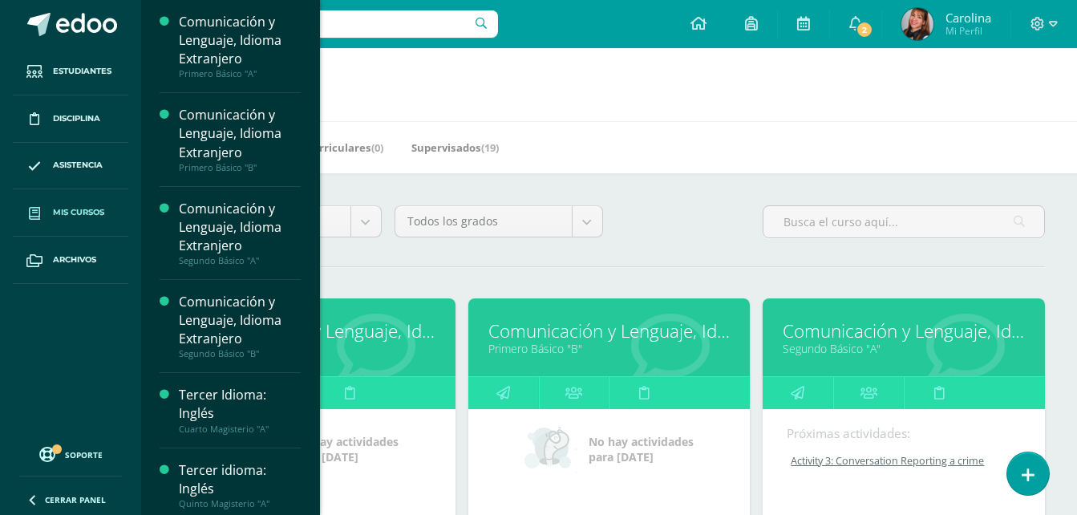
scroll to position [80, 0]
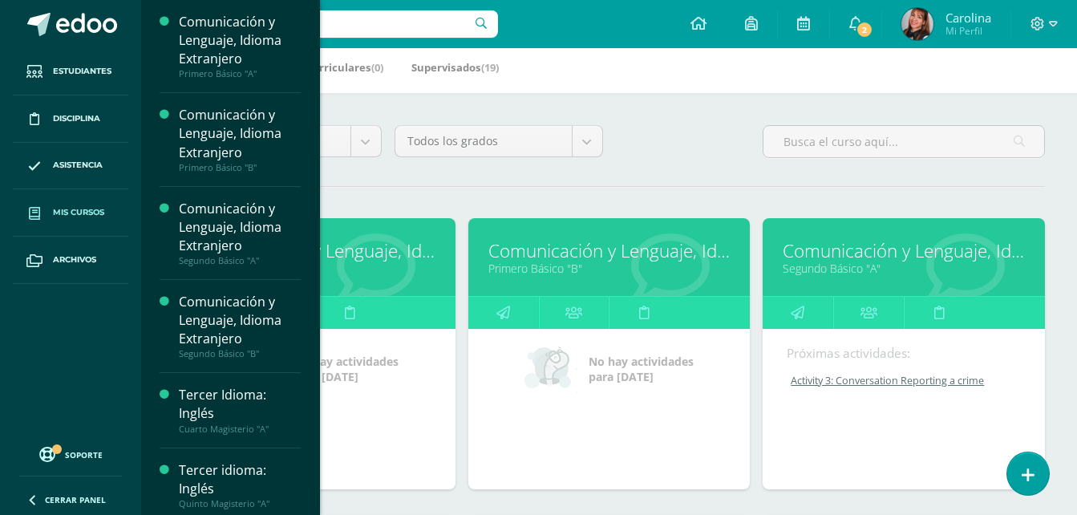
click at [845, 267] on link "Segundo Básico "A"" at bounding box center [904, 268] width 242 height 15
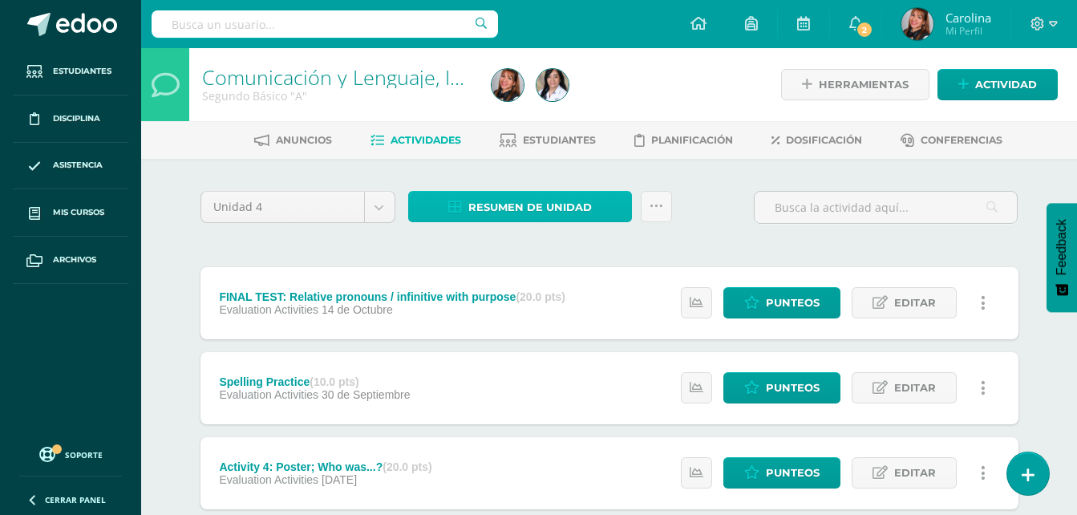
click at [549, 213] on span "Resumen de unidad" at bounding box center [530, 208] width 124 height 30
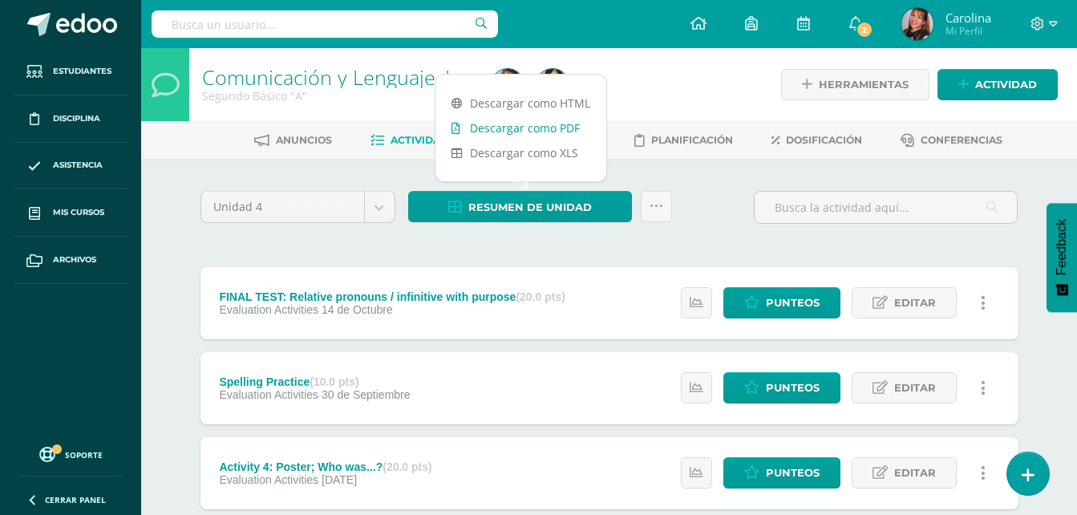
click at [578, 125] on link "Descargar como PDF" at bounding box center [521, 128] width 171 height 25
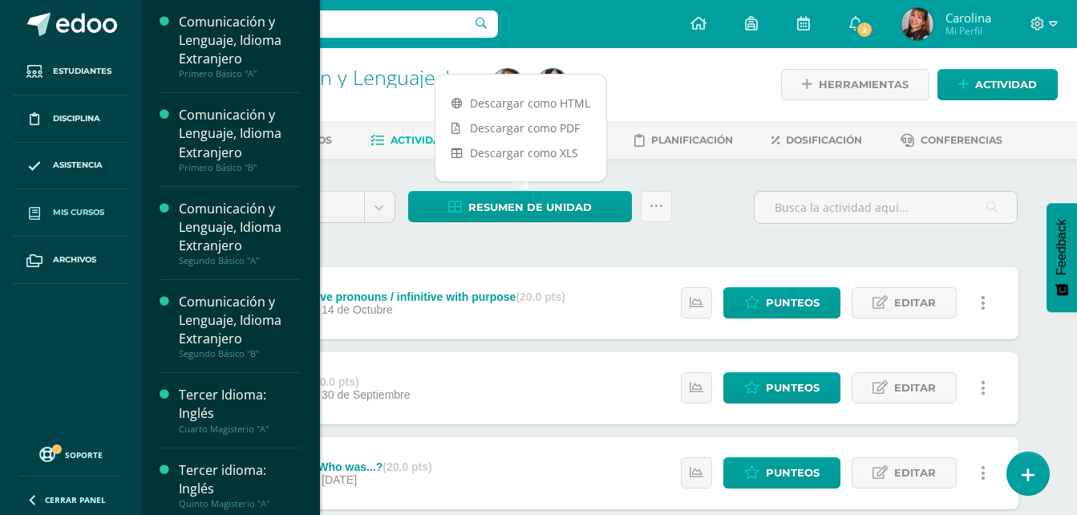
click at [80, 216] on span "Mis cursos" at bounding box center [78, 212] width 51 height 13
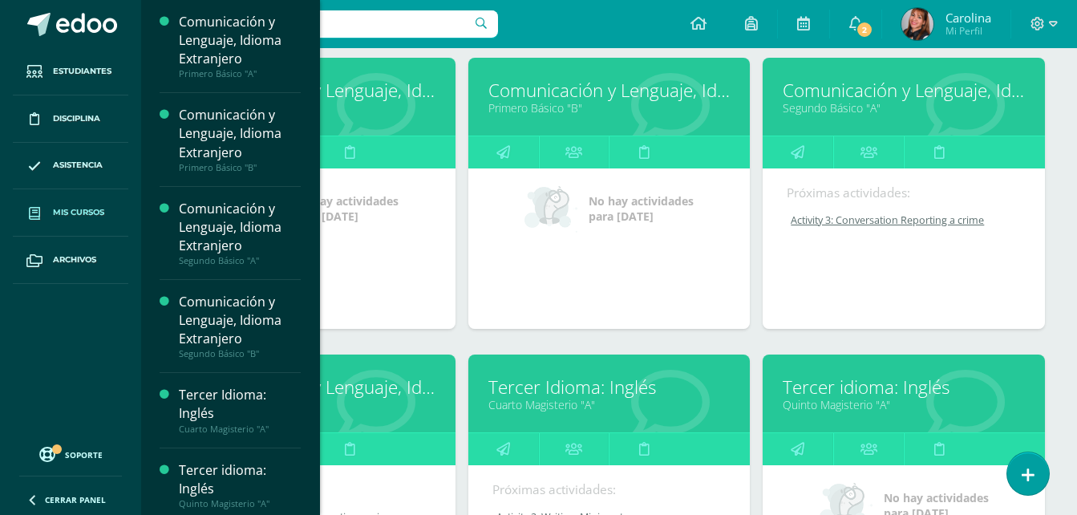
scroll to position [321, 0]
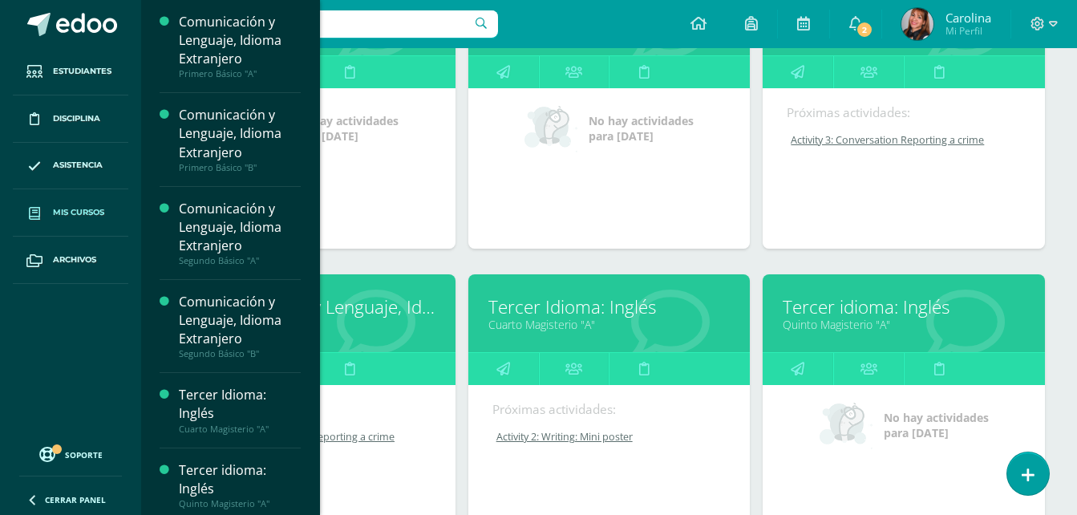
click at [570, 309] on link "Tercer Idioma: Inglés" at bounding box center [610, 306] width 242 height 25
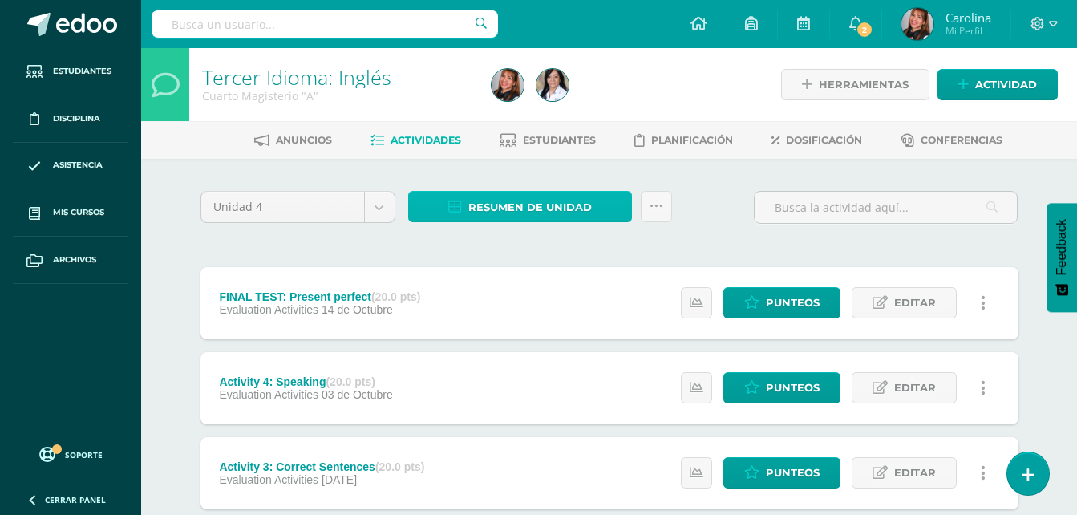
click at [553, 217] on span "Resumen de unidad" at bounding box center [530, 208] width 124 height 30
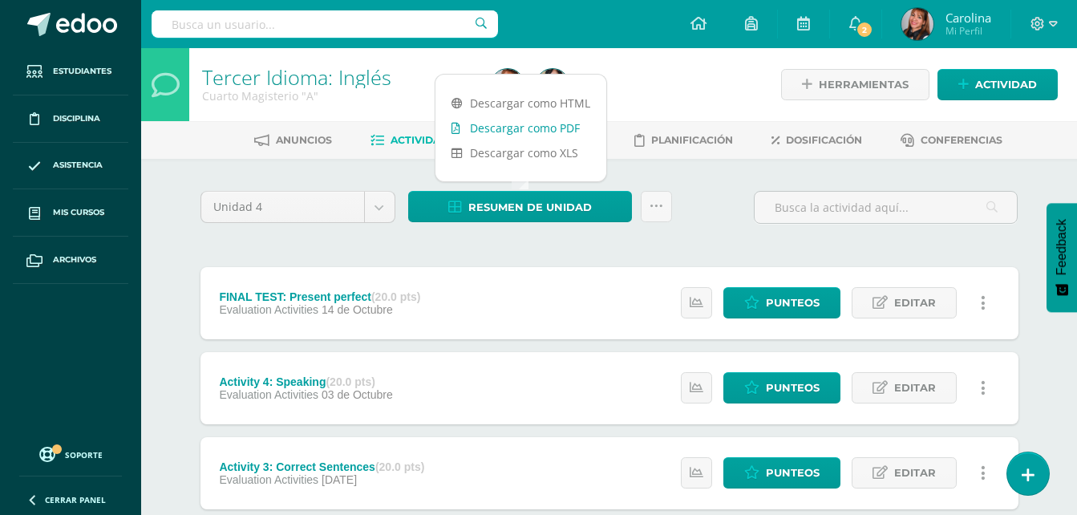
click at [558, 135] on link "Descargar como PDF" at bounding box center [521, 128] width 171 height 25
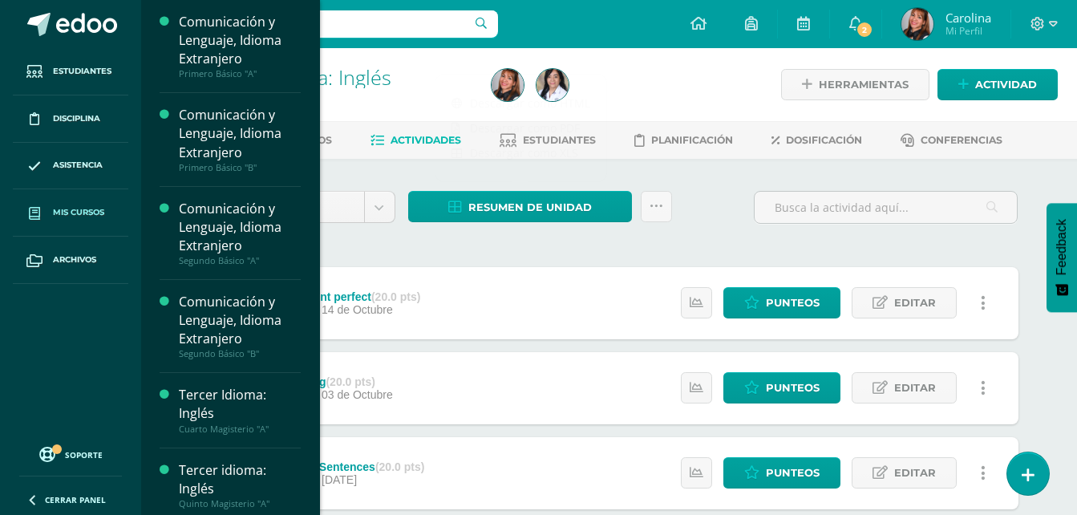
click at [91, 207] on span "Mis cursos" at bounding box center [78, 212] width 51 height 13
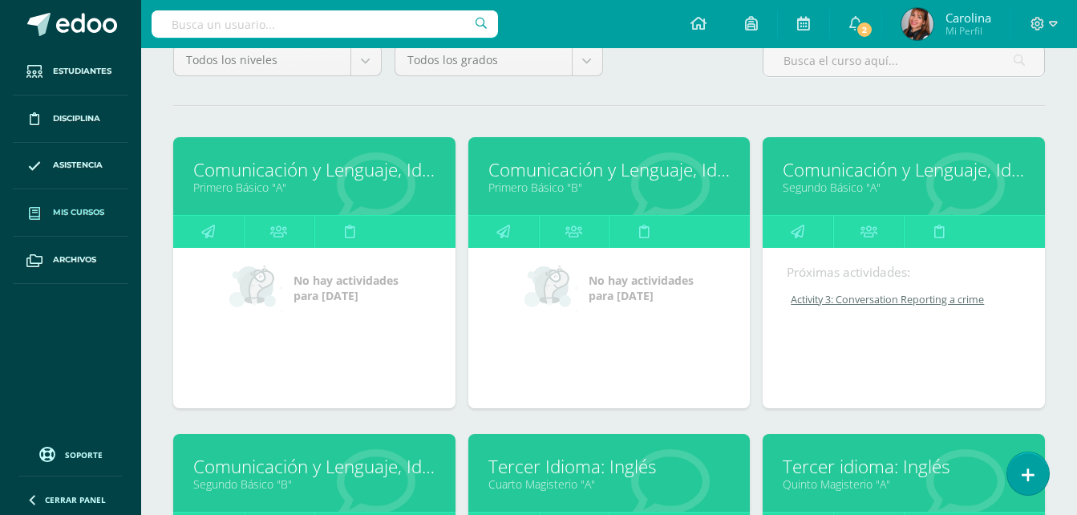
scroll to position [160, 0]
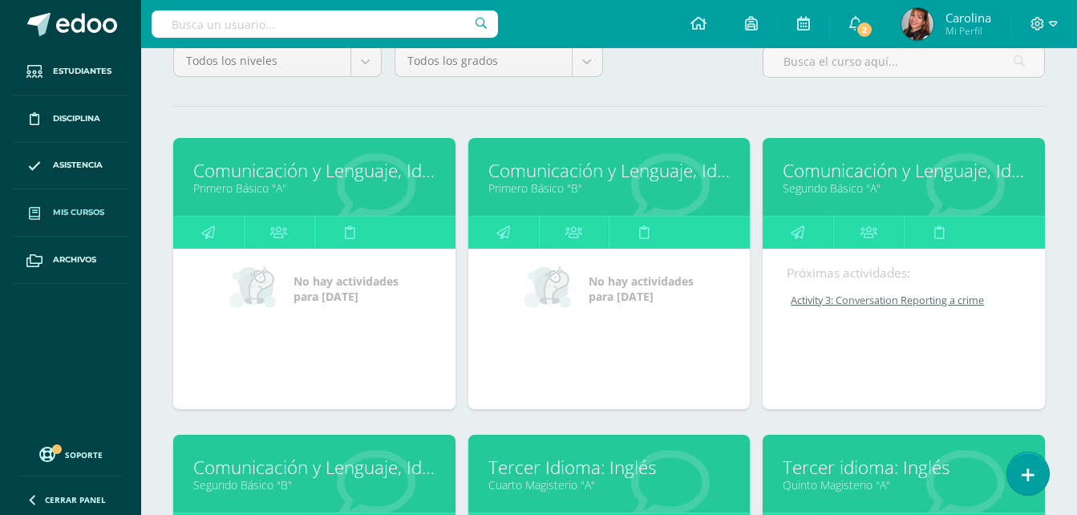
click at [810, 168] on link "Comunicación y Lenguaje, Idioma Extranjero" at bounding box center [904, 170] width 242 height 25
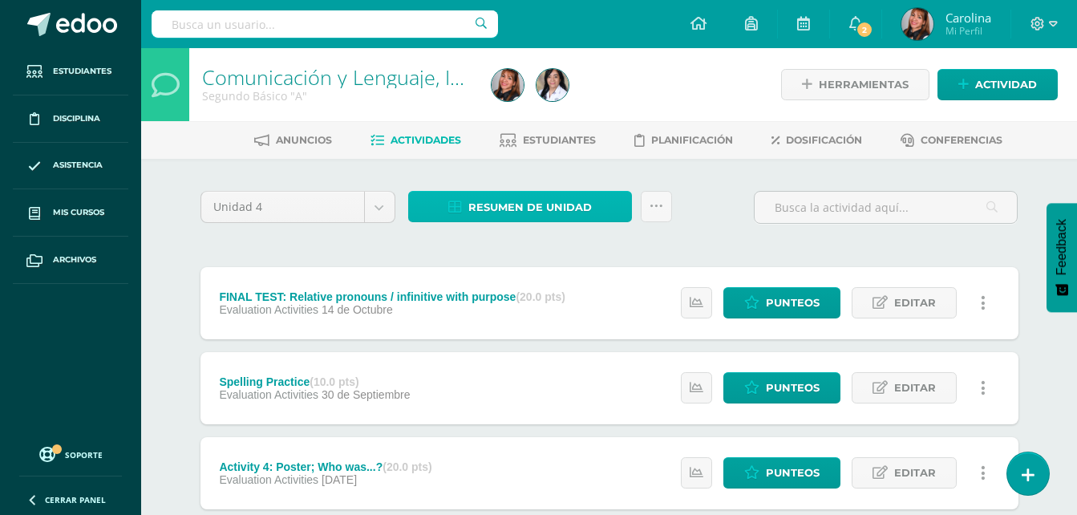
click at [544, 203] on span "Resumen de unidad" at bounding box center [530, 208] width 124 height 30
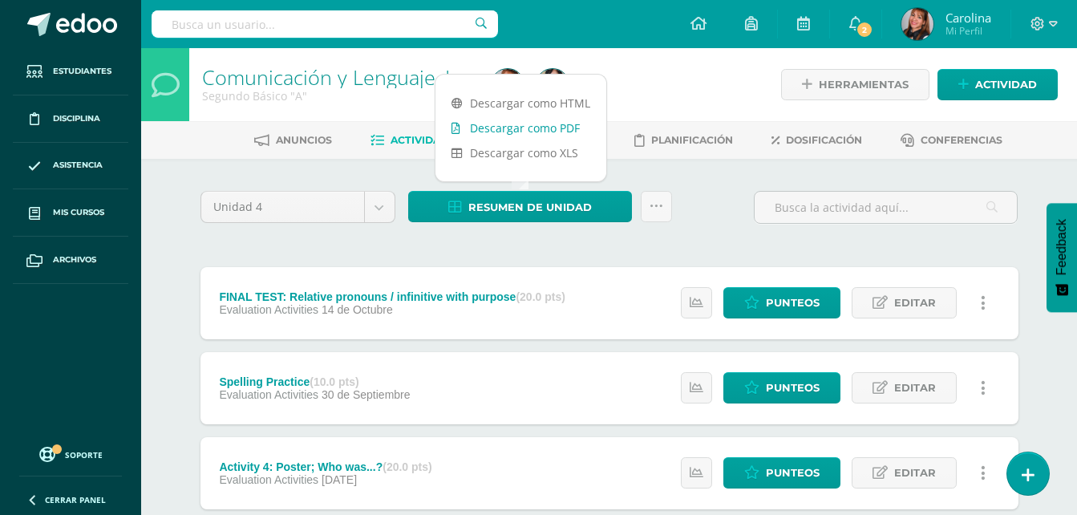
click at [549, 121] on link "Descargar como PDF" at bounding box center [521, 128] width 171 height 25
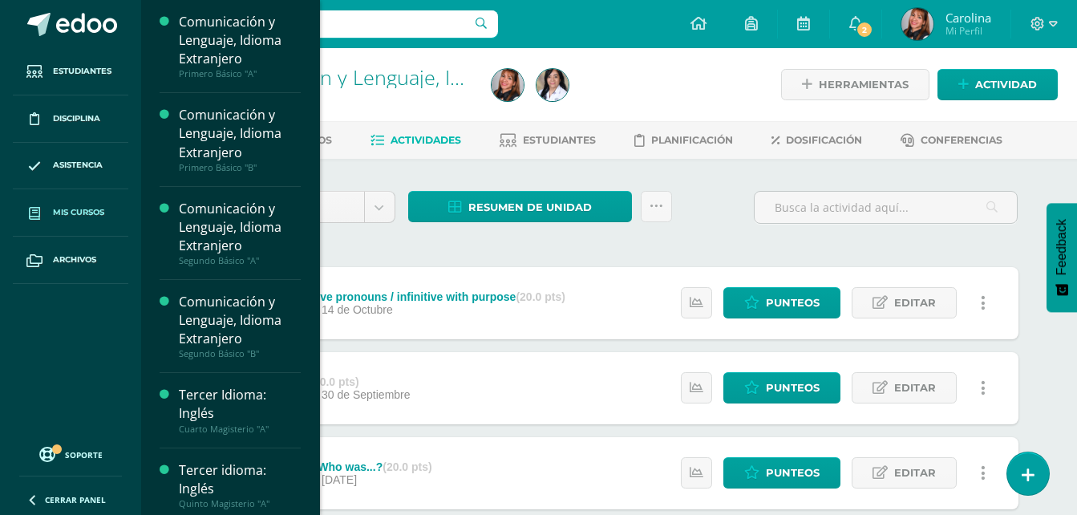
click at [61, 211] on span "Mis cursos" at bounding box center [78, 212] width 51 height 13
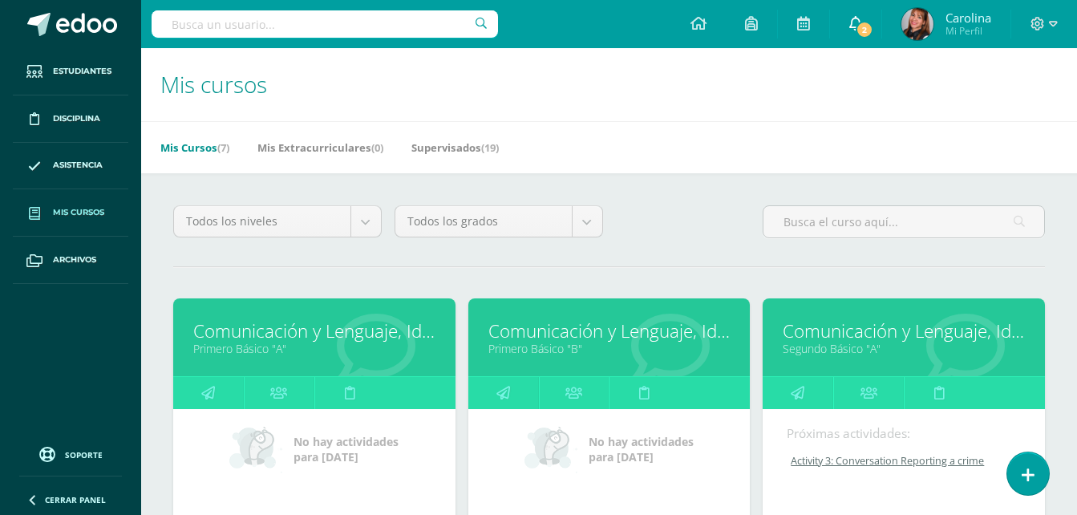
click at [866, 32] on span "2" at bounding box center [865, 30] width 18 height 18
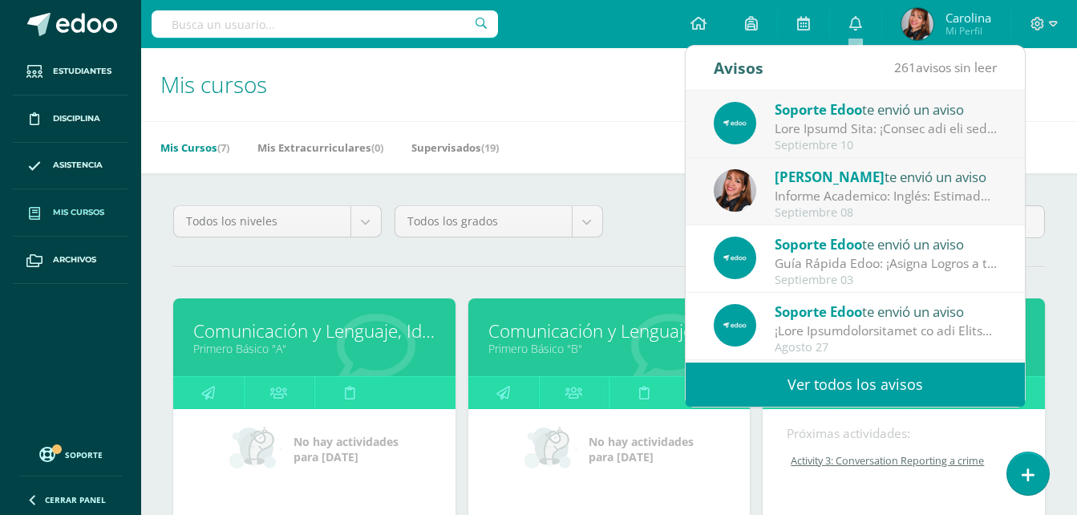
click at [837, 130] on div at bounding box center [886, 129] width 223 height 18
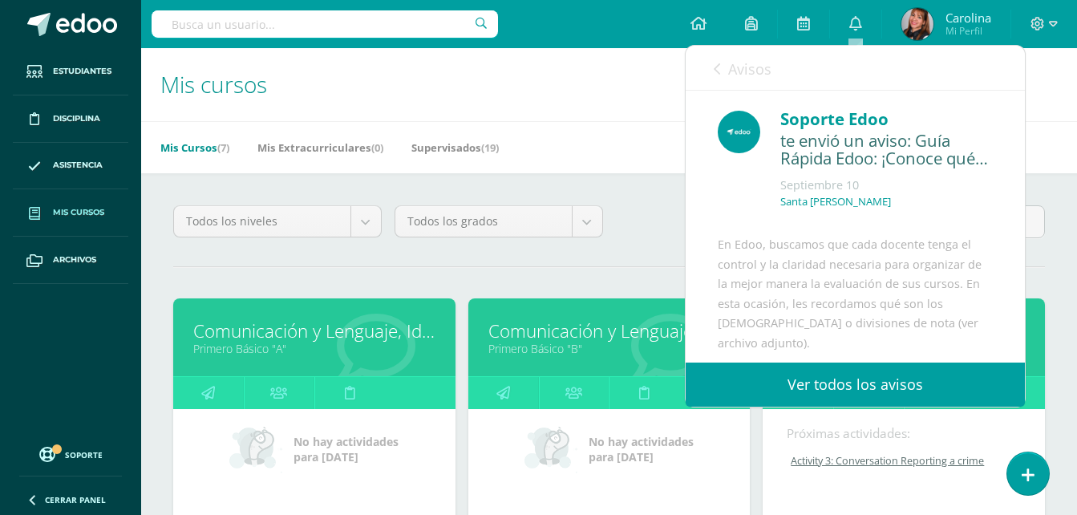
click at [714, 56] on link "Avisos" at bounding box center [743, 69] width 58 height 46
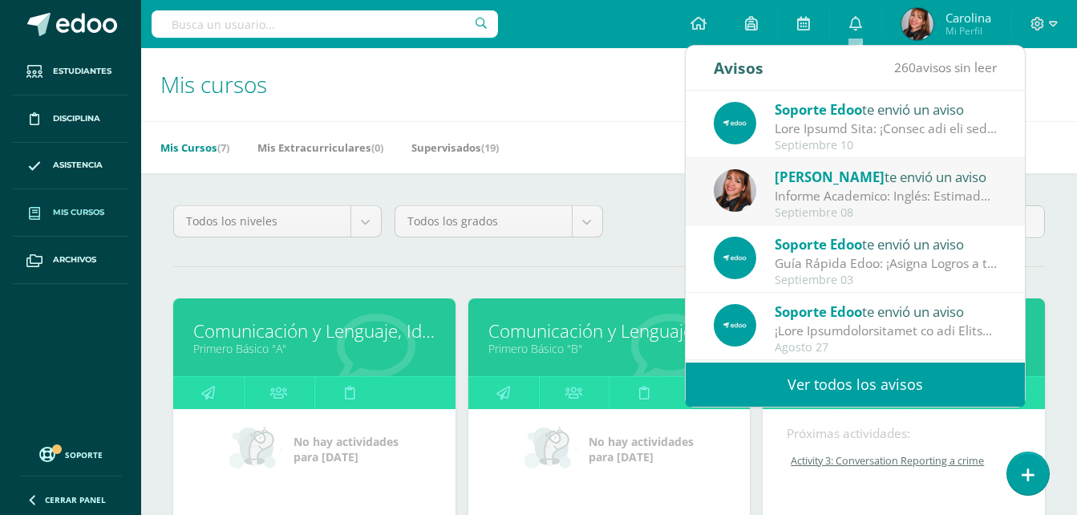
click at [812, 176] on span "[PERSON_NAME]" at bounding box center [830, 177] width 110 height 18
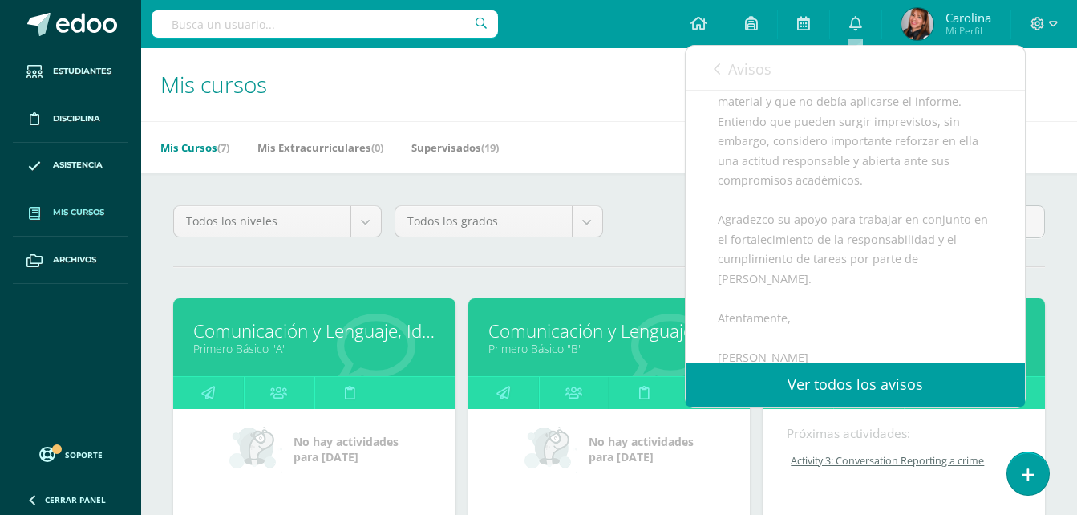
scroll to position [481, 0]
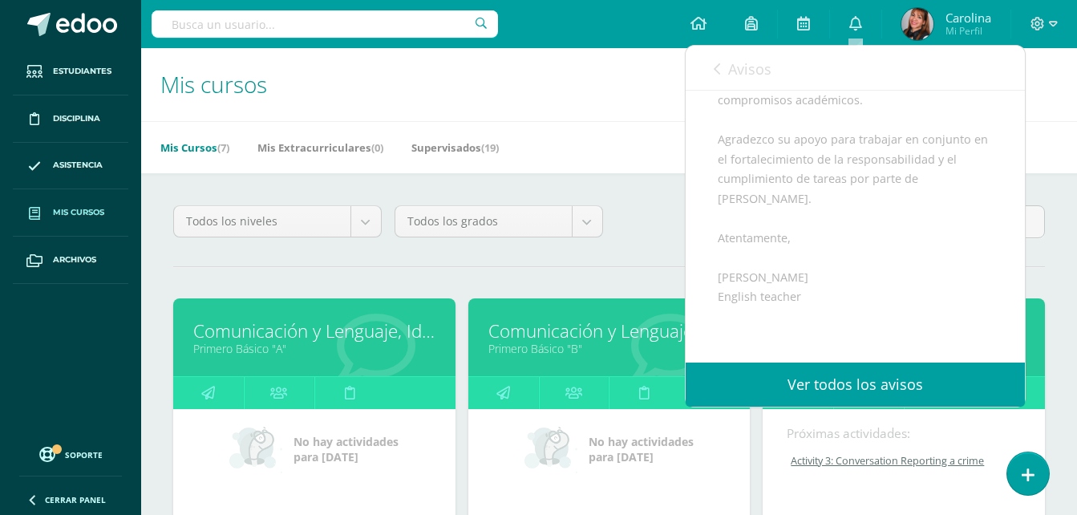
click at [723, 68] on link "Avisos" at bounding box center [743, 69] width 58 height 46
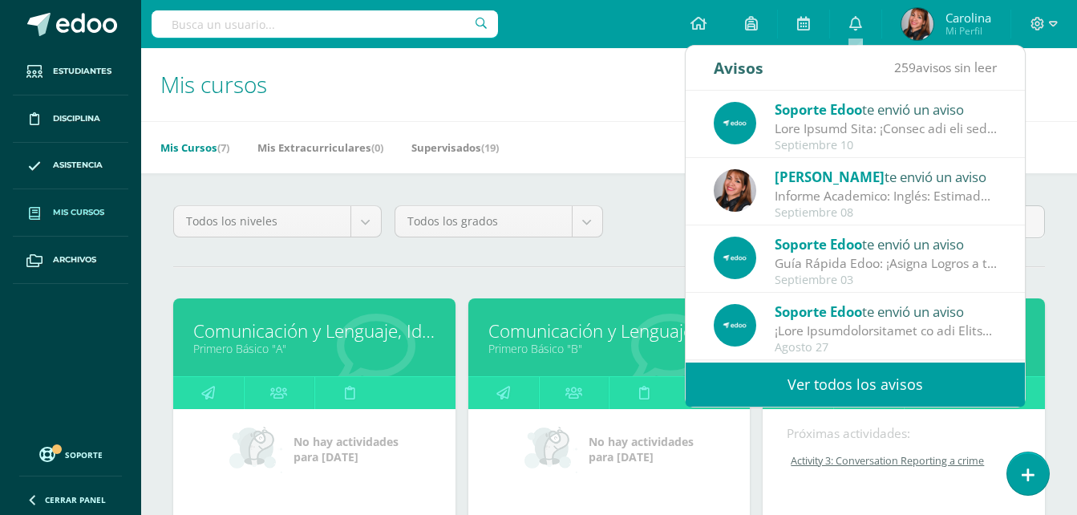
click at [599, 103] on h1 "Mis cursos" at bounding box center [609, 84] width 898 height 73
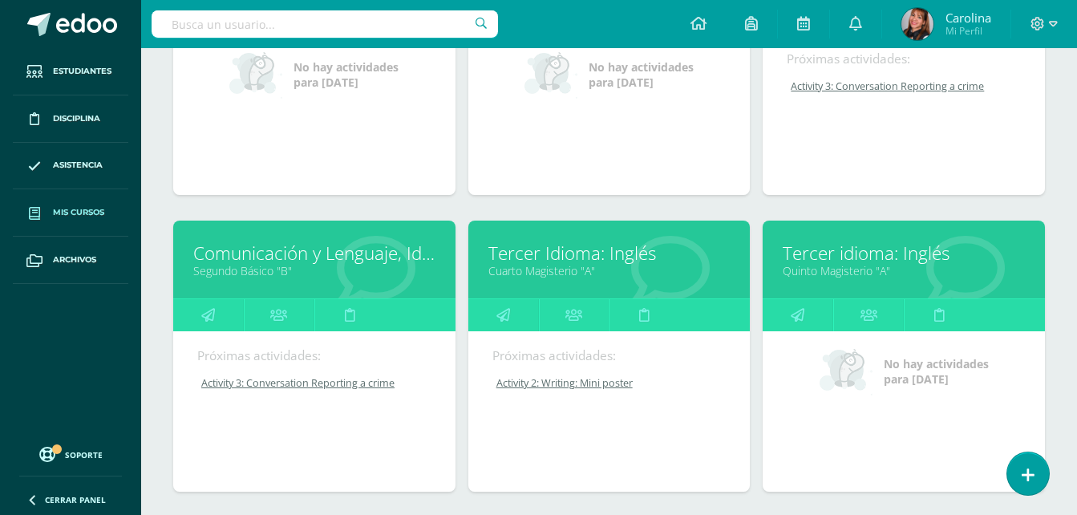
scroll to position [401, 0]
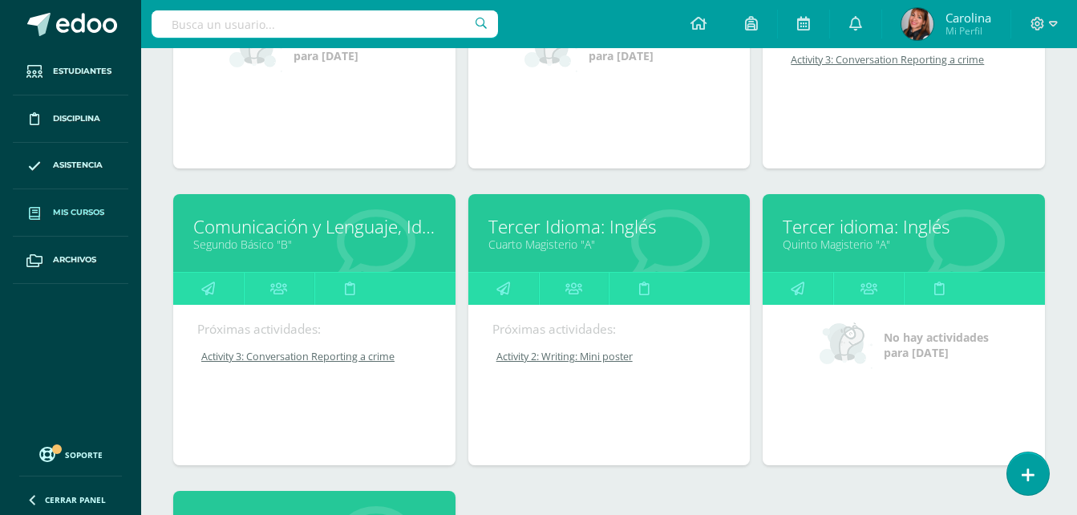
click at [562, 238] on link "Cuarto Magisterio "A"" at bounding box center [610, 244] width 242 height 15
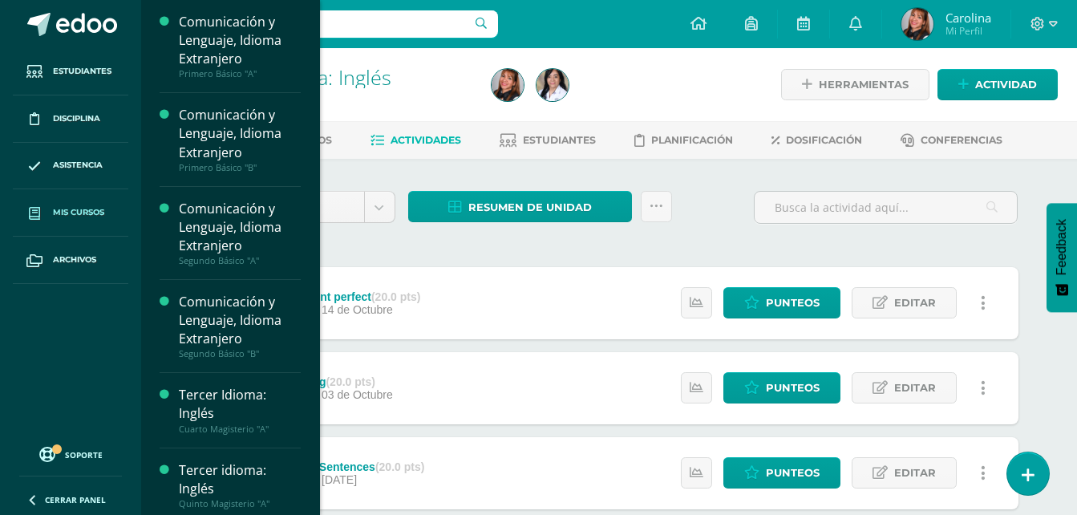
click at [102, 206] on span "Mis cursos" at bounding box center [78, 212] width 51 height 13
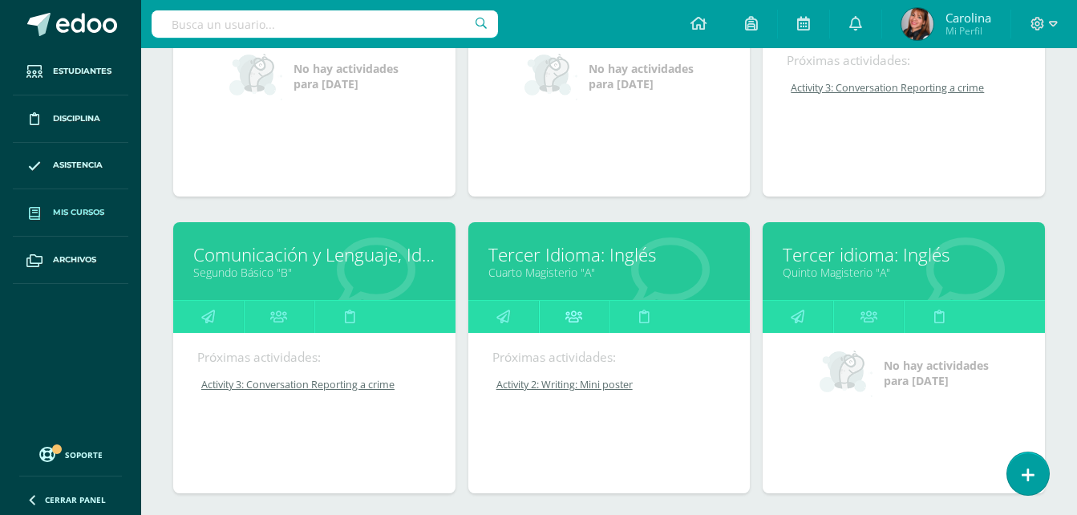
scroll to position [401, 0]
